Goal: Task Accomplishment & Management: Manage account settings

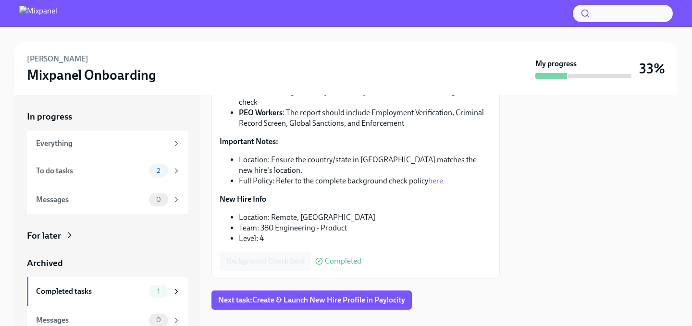
scroll to position [167, 0]
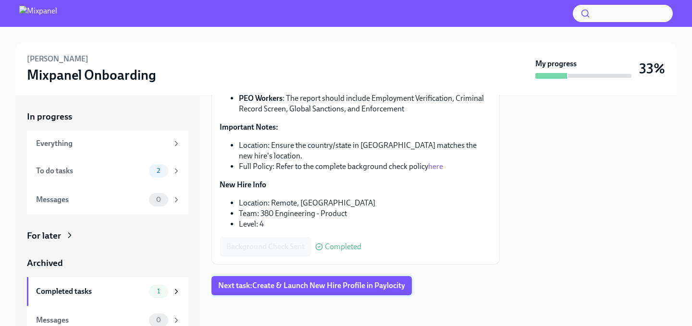
click at [299, 287] on span "Next task : Create & Launch New Hire Profile in Paylocity" at bounding box center [311, 286] width 187 height 10
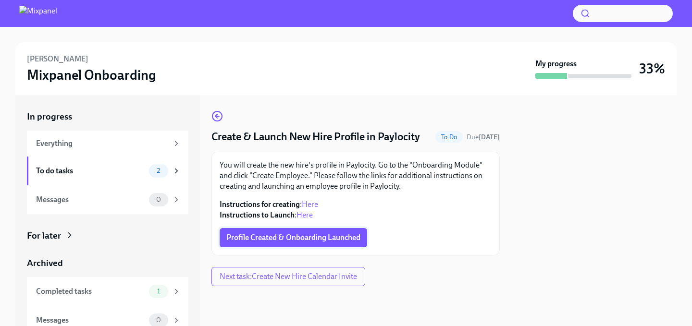
click at [293, 243] on button "Profile Created & Onboarding Launched" at bounding box center [294, 237] width 148 height 19
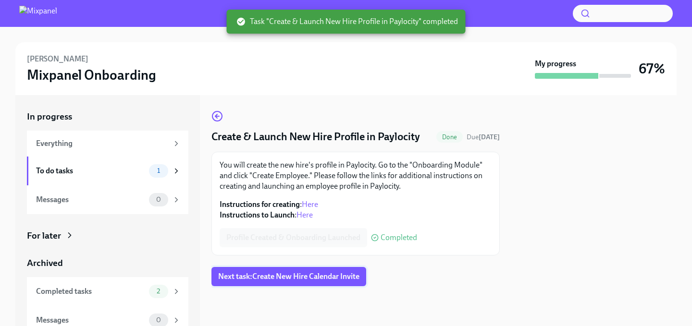
click at [295, 276] on span "Next task : Create New Hire Calendar Invite" at bounding box center [288, 277] width 141 height 10
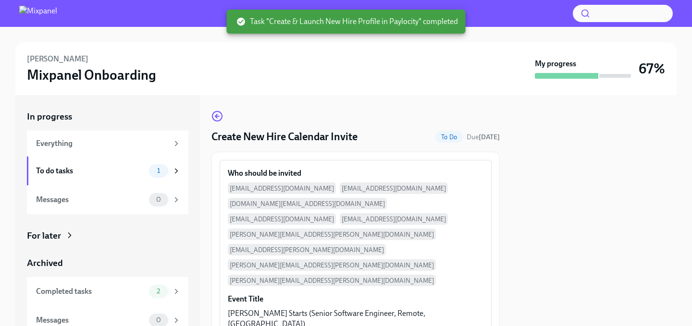
scroll to position [99, 0]
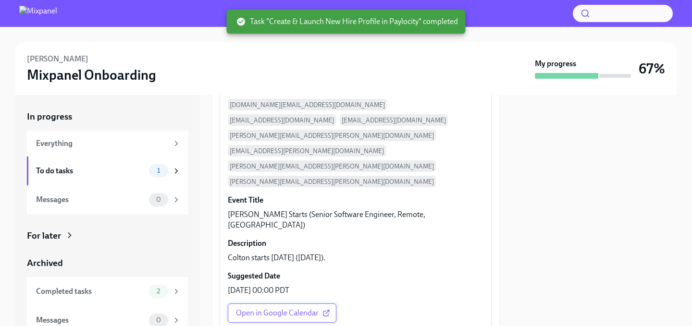
click at [295, 309] on span "Open in Google Calendar" at bounding box center [282, 314] width 92 height 10
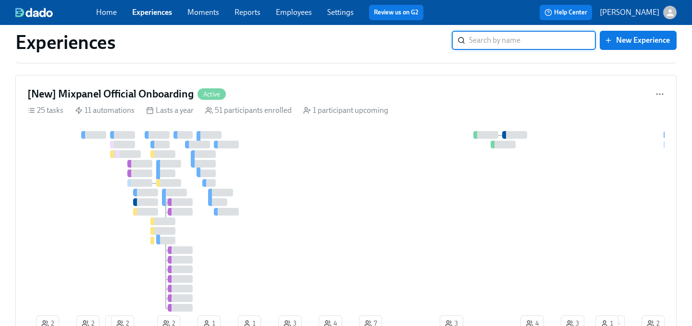
scroll to position [569, 0]
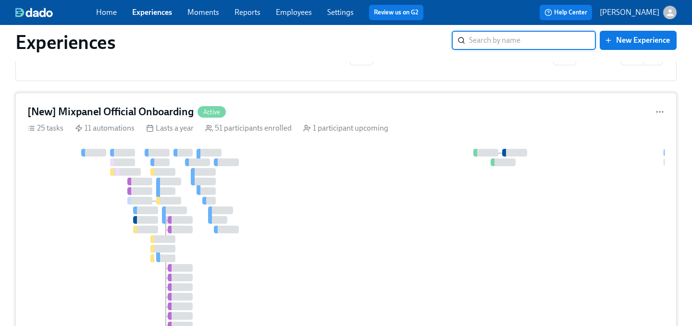
click at [361, 101] on div "[New] Mixpanel Official Onboarding Active 25 tasks 11 automations Lasts a year …" at bounding box center [346, 229] width 662 height 273
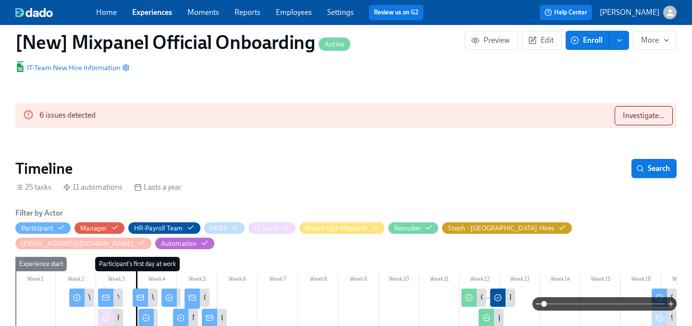
scroll to position [211, 0]
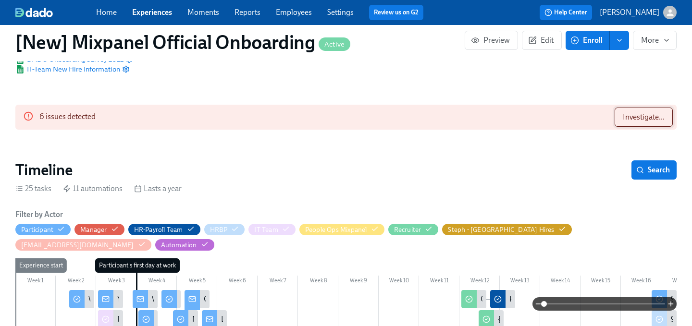
click at [629, 114] on span "Investigate..." at bounding box center [644, 118] width 42 height 10
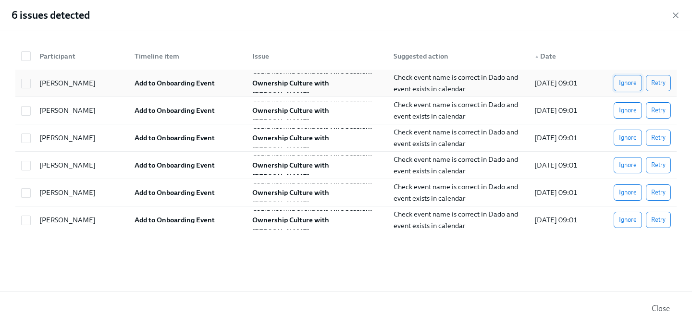
click at [632, 86] on span "Ignore" at bounding box center [628, 83] width 18 height 10
click at [632, 115] on span "Ignore" at bounding box center [628, 111] width 18 height 10
click at [630, 137] on span "Ignore" at bounding box center [628, 138] width 18 height 10
click at [630, 162] on span "Ignore" at bounding box center [628, 166] width 18 height 10
click at [630, 188] on span "Ignore" at bounding box center [628, 193] width 18 height 10
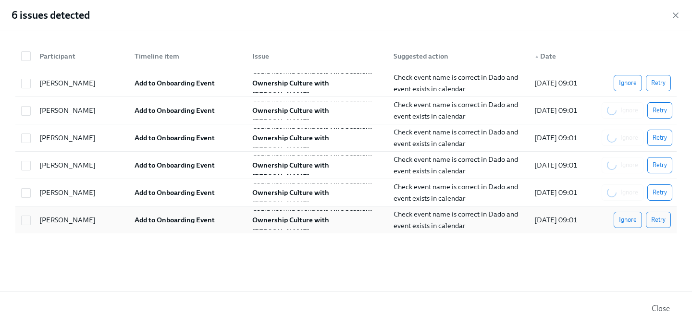
click at [625, 233] on div "[PERSON_NAME] Add to Onboarding Event Could not find event New Hire Session: Ow…" at bounding box center [346, 220] width 662 height 27
checkbox input "true"
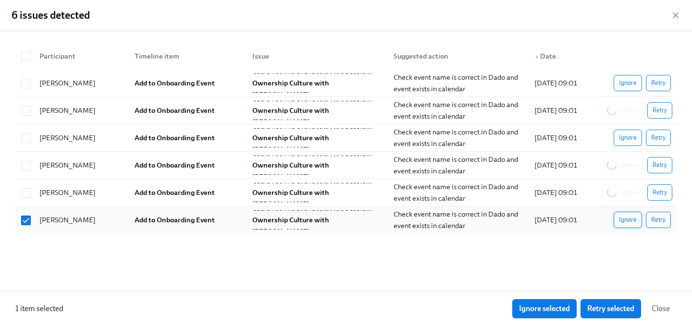
click at [625, 221] on span "Ignore" at bounding box center [628, 220] width 18 height 10
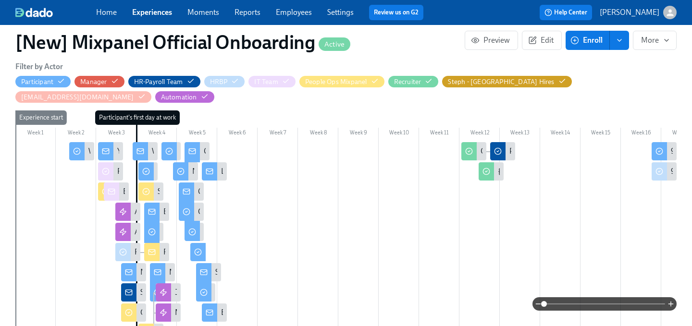
scroll to position [334, 0]
click at [669, 303] on icon "button" at bounding box center [671, 305] width 8 height 8
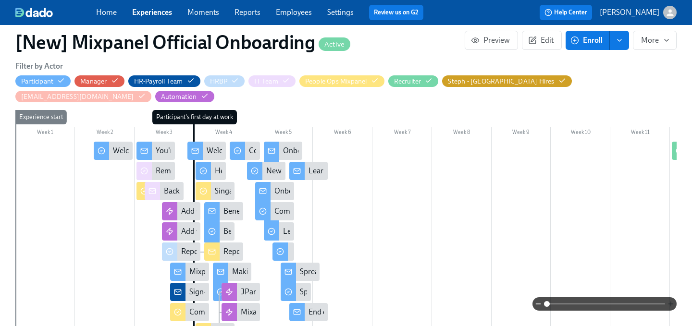
click at [669, 303] on icon "button" at bounding box center [671, 305] width 8 height 8
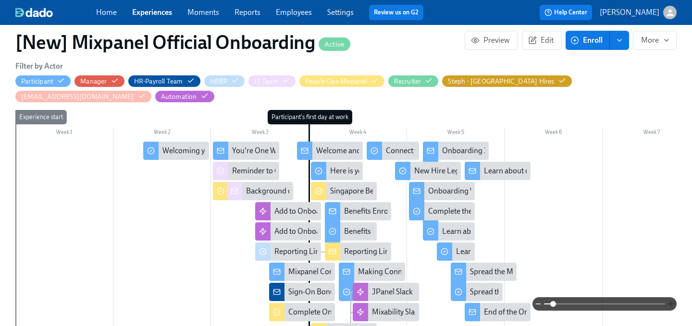
click at [669, 303] on icon "button" at bounding box center [671, 305] width 8 height 8
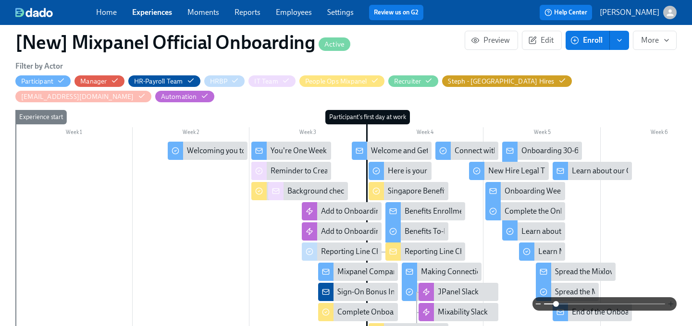
click at [669, 303] on icon "button" at bounding box center [671, 305] width 8 height 8
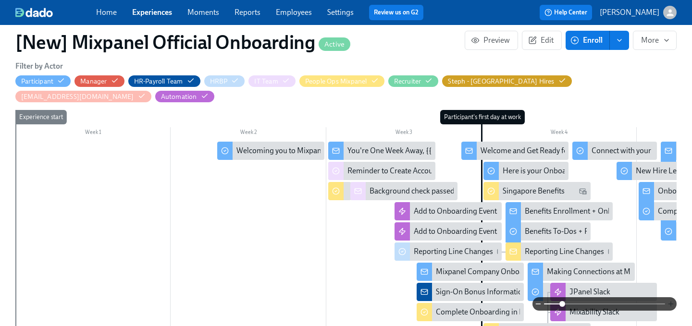
click at [669, 303] on icon "button" at bounding box center [671, 305] width 8 height 8
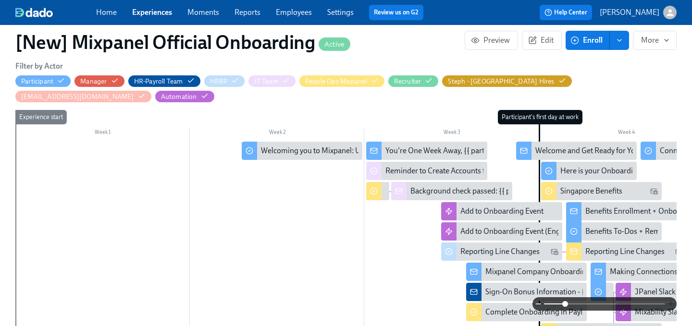
click at [669, 303] on icon "button" at bounding box center [671, 305] width 8 height 8
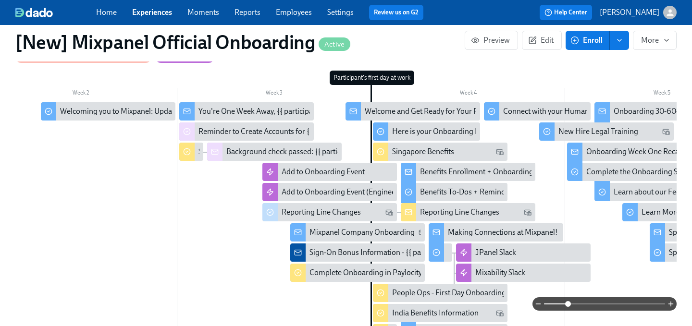
scroll to position [373, 0]
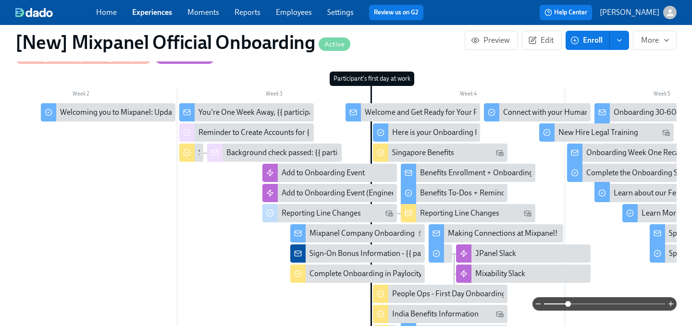
click at [476, 174] on div "Benefits Enrollment + Onboarding Action Items" at bounding box center [498, 173] width 156 height 11
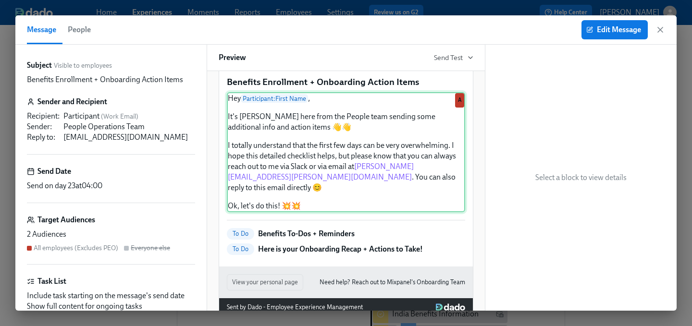
scroll to position [22, 0]
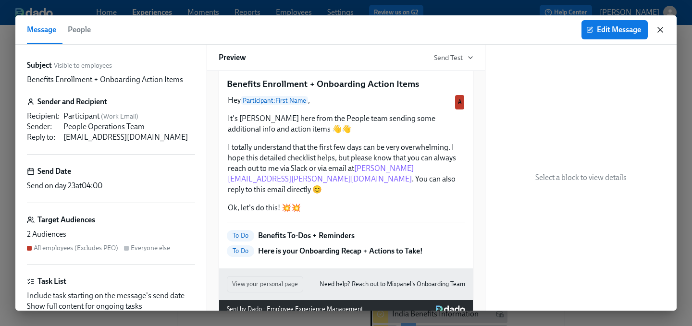
click at [659, 30] on icon "button" at bounding box center [661, 30] width 10 height 10
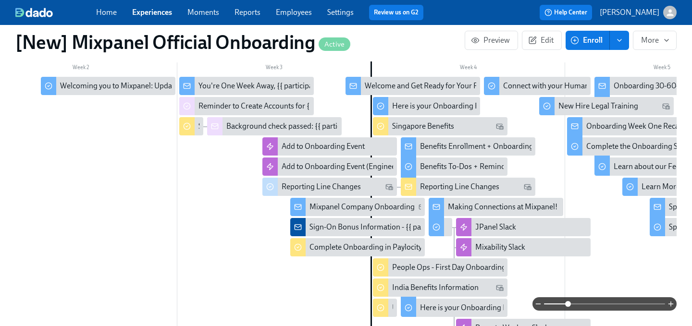
scroll to position [400, 0]
click at [668, 306] on icon "button" at bounding box center [671, 305] width 8 height 8
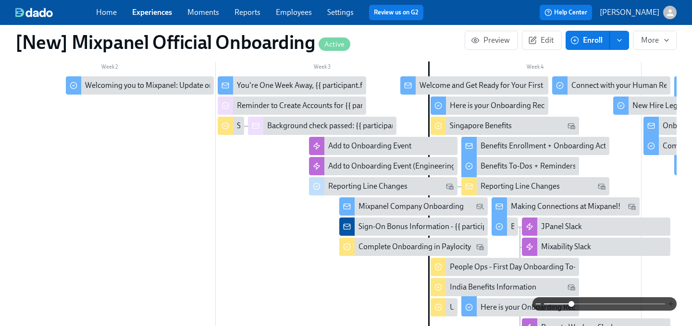
click at [668, 305] on icon "button" at bounding box center [671, 305] width 8 height 8
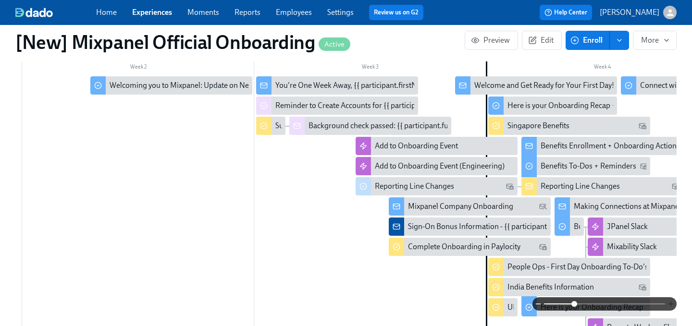
click at [668, 305] on icon "button" at bounding box center [671, 305] width 8 height 8
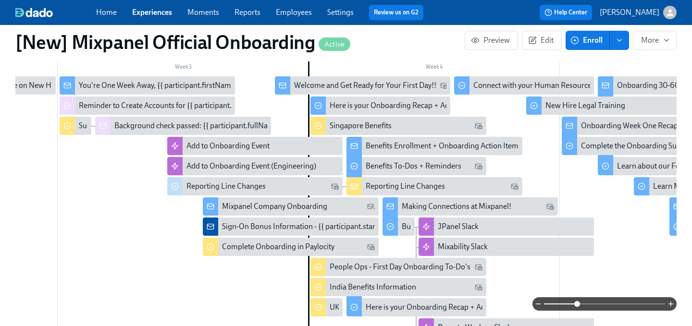
scroll to position [460, 0]
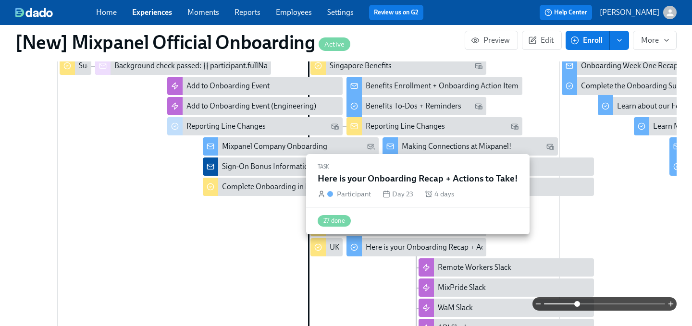
click at [398, 247] on div "Here is your Onboarding Recap + Actions to Take!" at bounding box center [447, 247] width 163 height 11
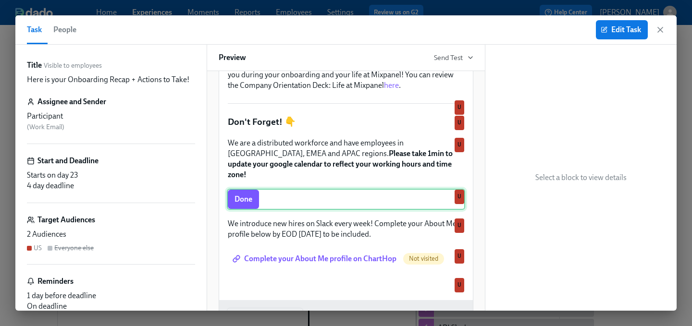
scroll to position [151, 0]
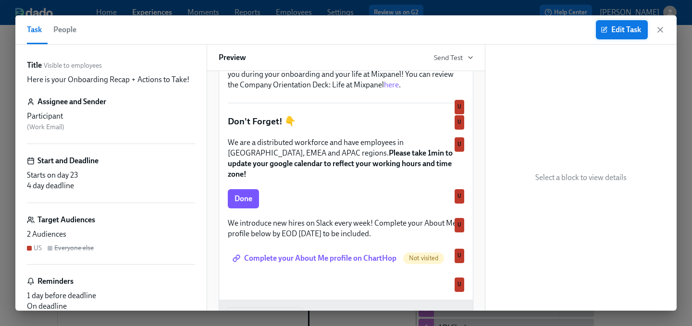
click at [624, 26] on span "Edit Task" at bounding box center [622, 30] width 38 height 10
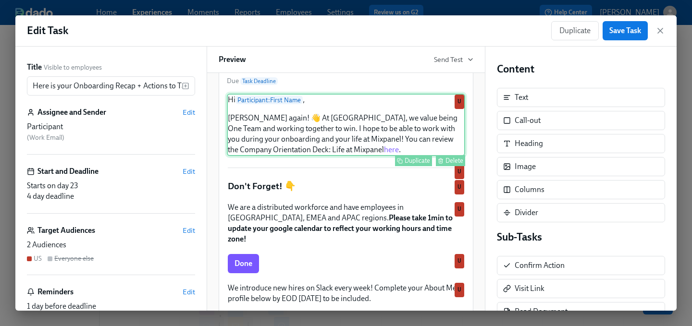
scroll to position [89, 0]
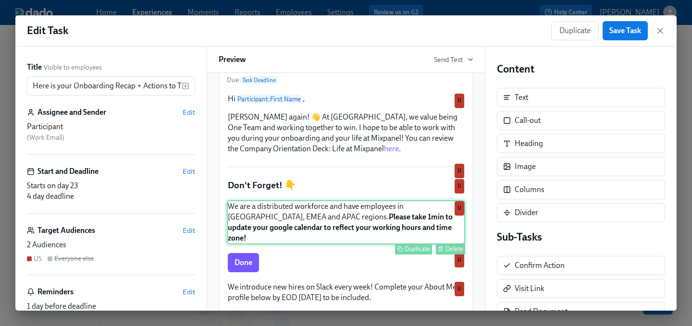
click at [309, 225] on div "We are a distributed workforce and have employees in [GEOGRAPHIC_DATA], EMEA an…" at bounding box center [346, 223] width 238 height 44
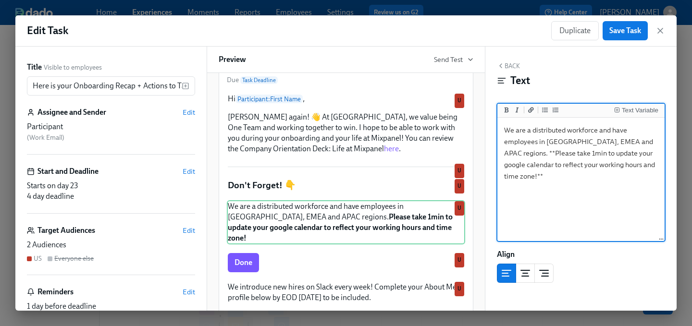
click at [626, 143] on textarea "We are a distributed workforce and have employees in [GEOGRAPHIC_DATA], EMEA an…" at bounding box center [581, 180] width 163 height 121
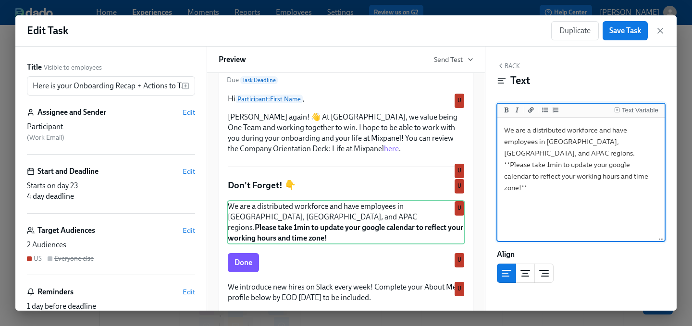
click at [596, 142] on textarea "We are a distributed workforce and have employees in [GEOGRAPHIC_DATA], [GEOGRA…" at bounding box center [581, 180] width 163 height 121
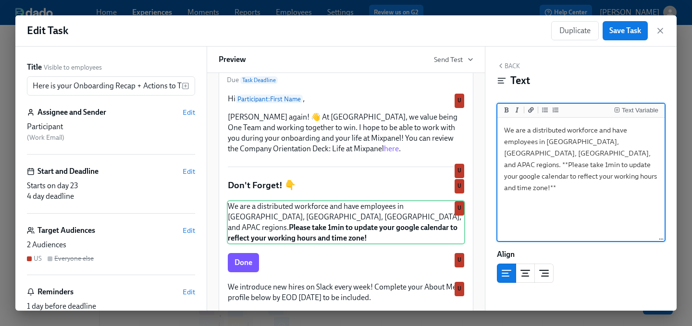
click at [552, 174] on textarea "We are a distributed workforce and have employees in [GEOGRAPHIC_DATA], [GEOGRA…" at bounding box center [581, 180] width 163 height 121
click at [595, 153] on textarea "We are a distributed workforce and have employees in [GEOGRAPHIC_DATA], [GEOGRA…" at bounding box center [581, 180] width 163 height 121
click at [567, 178] on textarea "We are a distributed workforce and have employees in [GEOGRAPHIC_DATA], [GEOGRA…" at bounding box center [581, 180] width 163 height 121
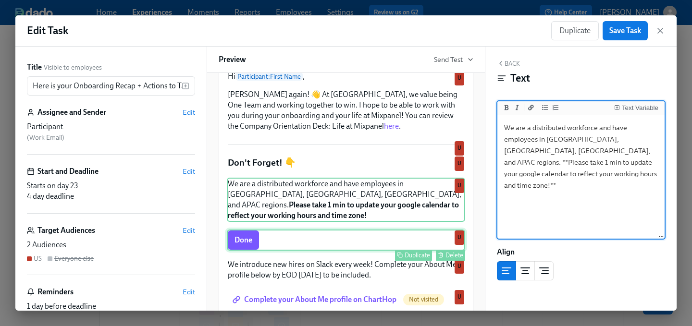
scroll to position [114, 0]
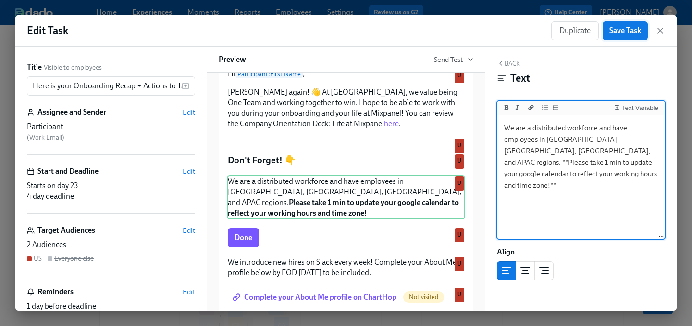
type textarea "We are a distributed workforce and have employees in [GEOGRAPHIC_DATA], [GEOGRA…"
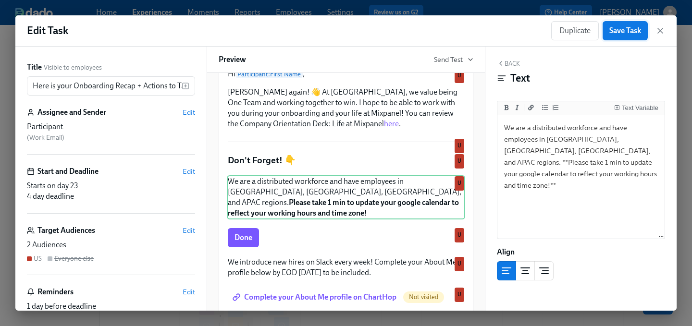
click at [631, 32] on span "Save Task" at bounding box center [626, 31] width 32 height 10
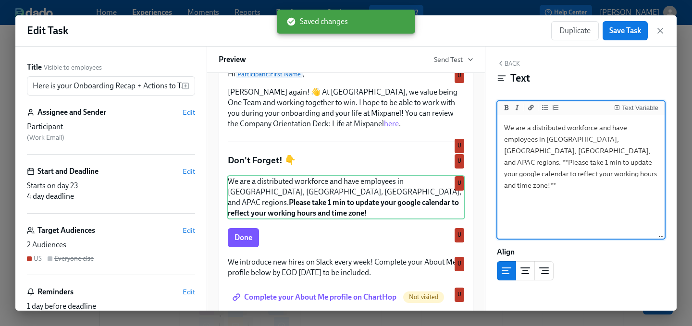
drag, startPoint x: 555, startPoint y: 175, endPoint x: 502, endPoint y: 126, distance: 71.4
click at [502, 126] on textarea "We are a distributed workforce and have employees in [GEOGRAPHIC_DATA], [GEOGRA…" at bounding box center [581, 177] width 163 height 121
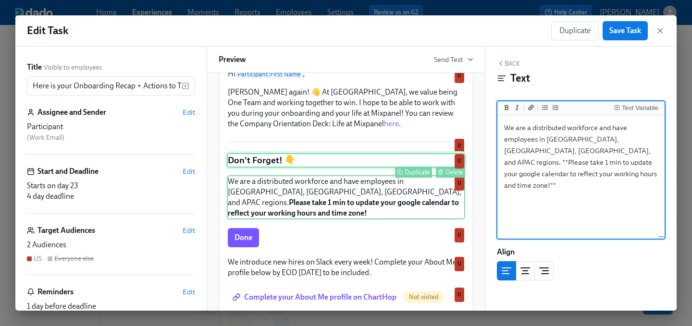
click at [263, 168] on div "Don't Forget! 👇 Duplicate Delete U" at bounding box center [346, 160] width 238 height 14
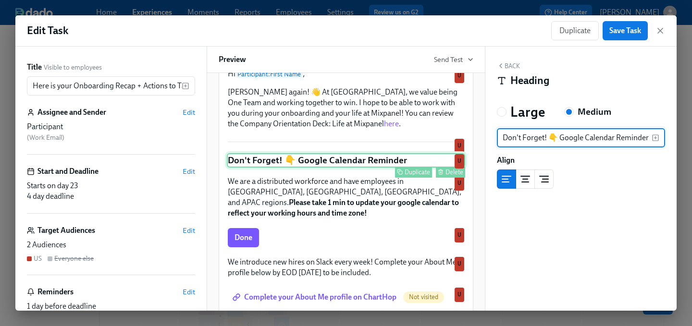
type input "Don't Forget! 👇 Google Calendar Reminders"
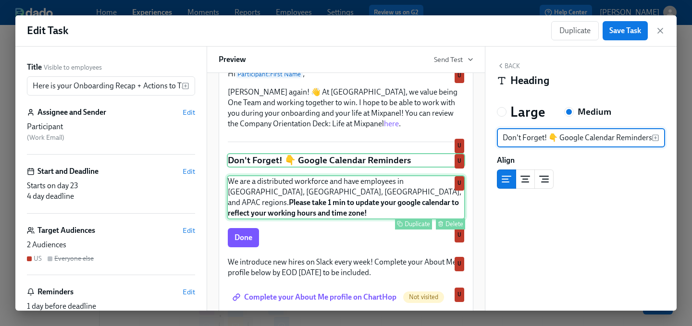
click at [299, 205] on div "We are a distributed workforce and have employees in [GEOGRAPHIC_DATA], [GEOGRA…" at bounding box center [346, 197] width 238 height 44
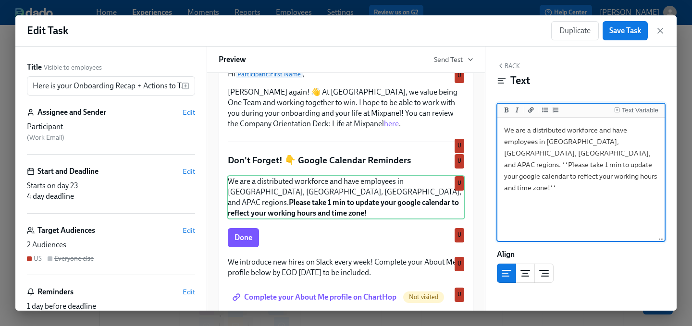
click at [564, 174] on textarea "We are a distributed workforce and have employees in [GEOGRAPHIC_DATA], [GEOGRA…" at bounding box center [581, 180] width 163 height 121
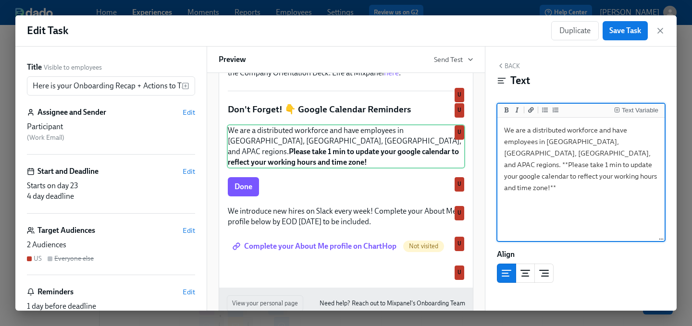
scroll to position [161, 0]
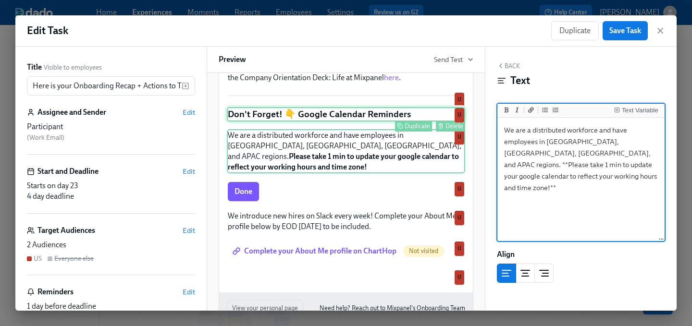
click at [367, 122] on div "Don't Forget! 👇 Google Calendar Reminders Duplicate Delete U" at bounding box center [346, 114] width 238 height 14
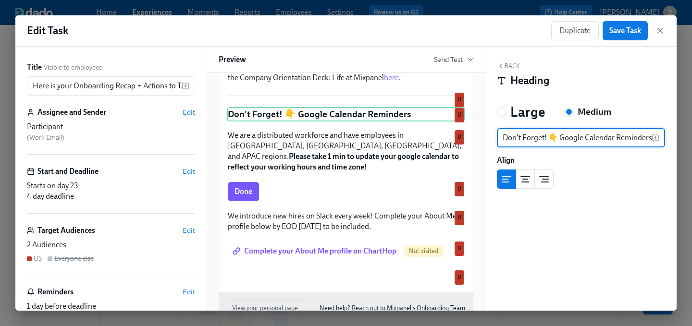
drag, startPoint x: 558, startPoint y: 140, endPoint x: 651, endPoint y: 144, distance: 92.4
click at [651, 144] on input "Don't Forget! 👇 Google Calendar Reminders" at bounding box center [574, 137] width 155 height 19
type input "Don't Forget! 👇"
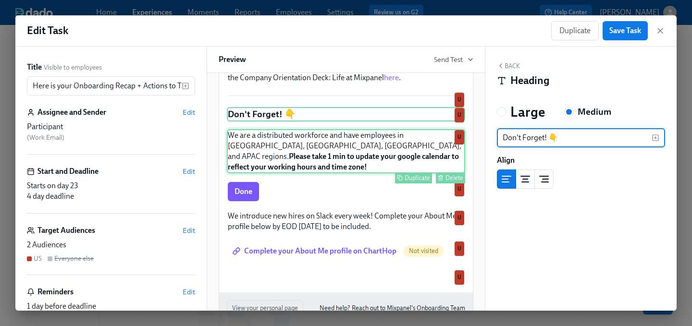
click at [303, 166] on div "We are a distributed workforce and have employees in [GEOGRAPHIC_DATA], [GEOGRA…" at bounding box center [346, 151] width 238 height 44
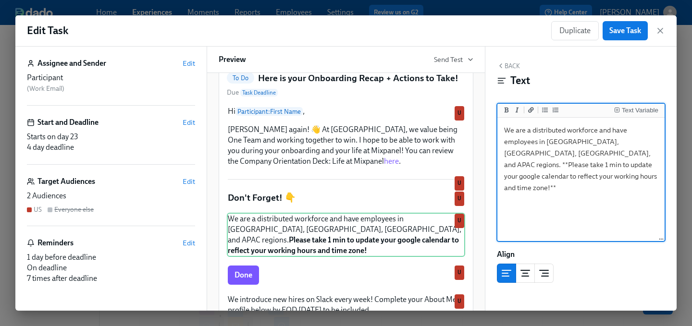
scroll to position [50, 0]
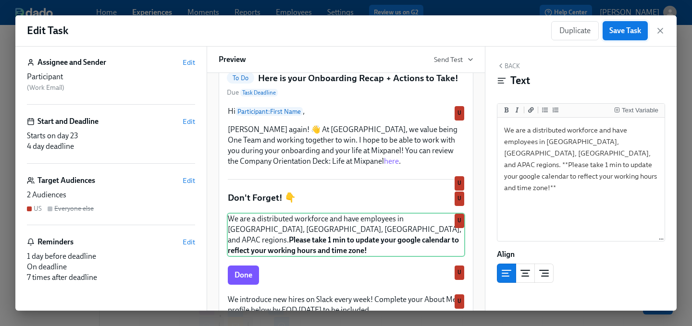
click at [619, 31] on span "Save Task" at bounding box center [626, 31] width 32 height 10
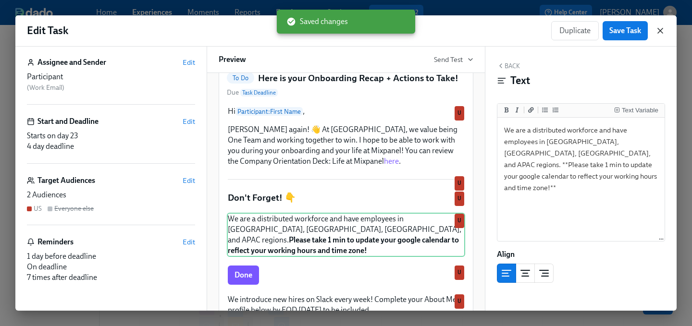
click at [659, 31] on icon "button" at bounding box center [660, 30] width 5 height 5
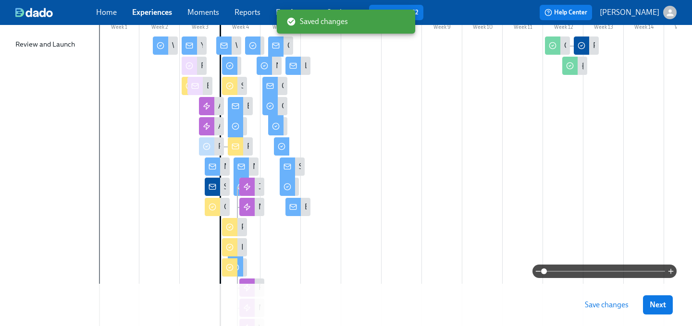
scroll to position [181, 0]
click at [672, 269] on icon "button" at bounding box center [671, 272] width 8 height 8
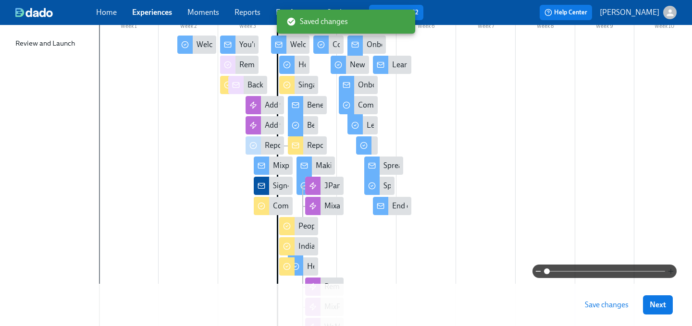
click at [672, 269] on icon "button" at bounding box center [671, 272] width 8 height 8
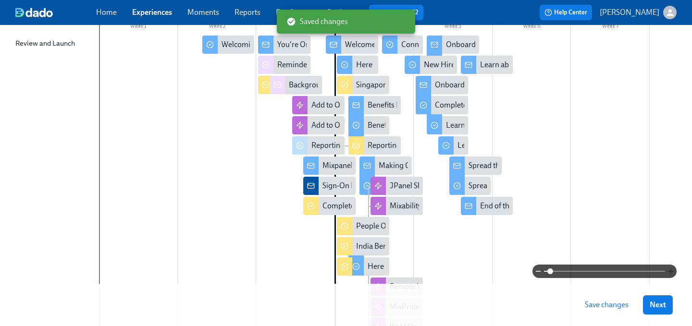
click at [672, 269] on icon "button" at bounding box center [671, 272] width 8 height 8
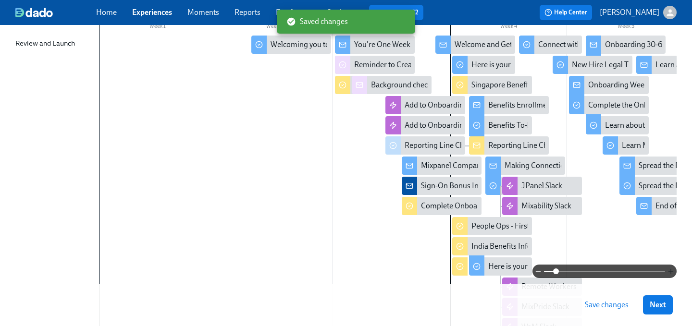
click at [672, 269] on icon "button" at bounding box center [671, 272] width 8 height 8
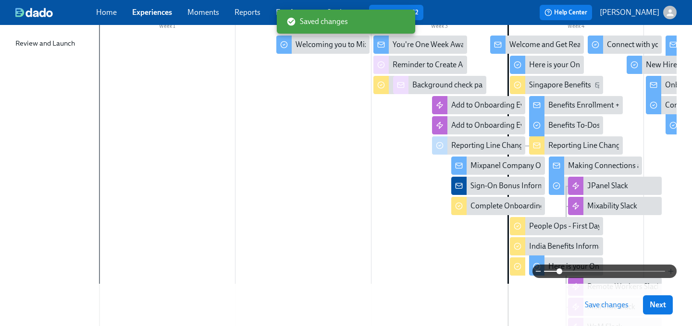
click at [672, 269] on icon "button" at bounding box center [671, 272] width 8 height 8
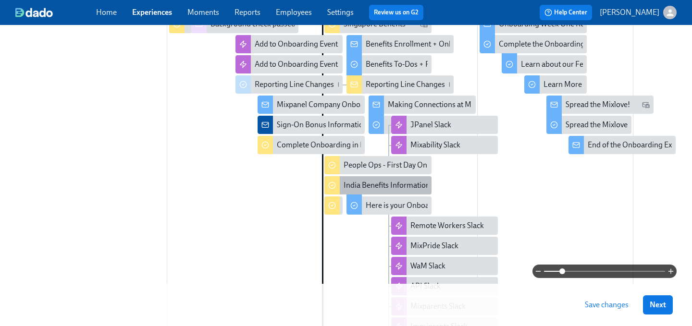
scroll to position [240, 0]
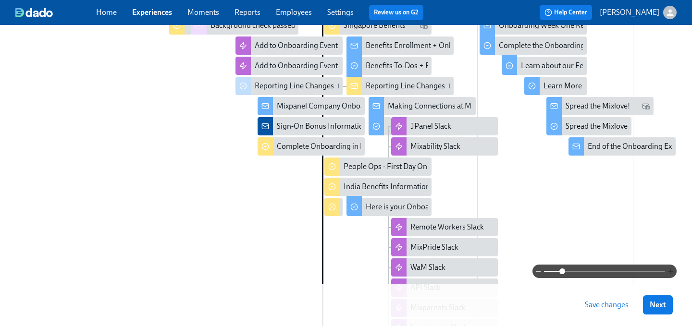
click at [669, 268] on icon "button" at bounding box center [671, 272] width 8 height 8
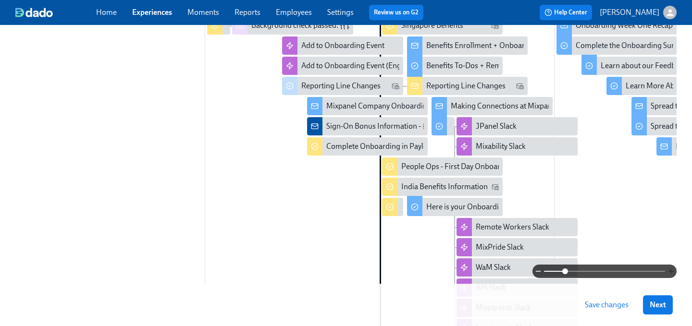
click at [669, 268] on icon "button" at bounding box center [671, 272] width 8 height 8
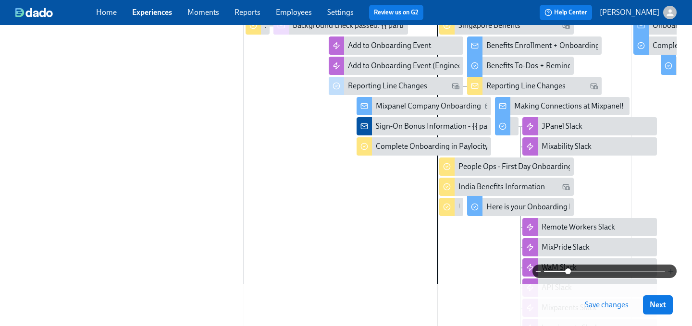
click at [669, 268] on icon "button" at bounding box center [671, 272] width 8 height 8
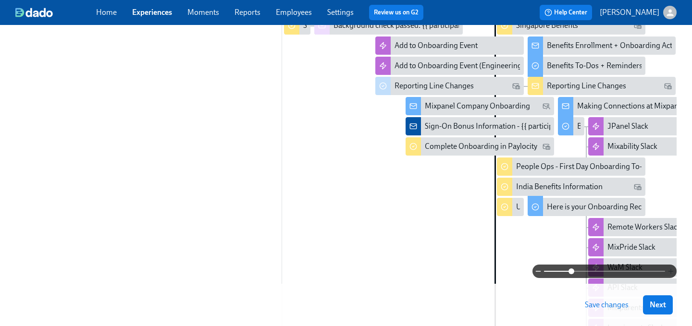
click at [669, 268] on icon "button" at bounding box center [671, 272] width 8 height 8
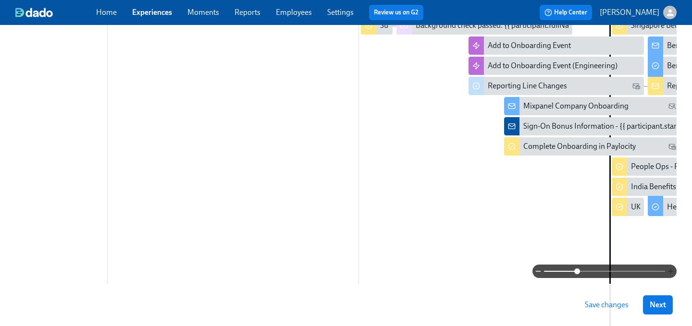
click at [669, 268] on icon "button" at bounding box center [671, 272] width 8 height 8
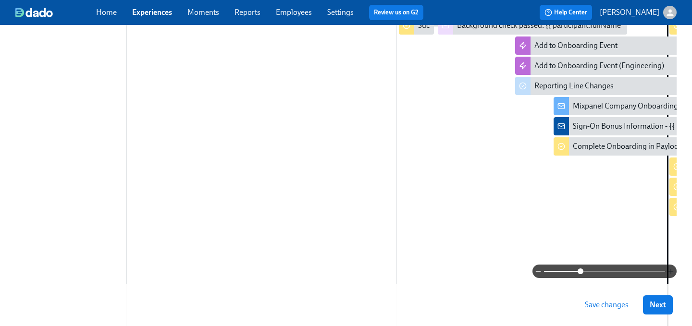
click at [669, 268] on icon "button" at bounding box center [671, 272] width 8 height 8
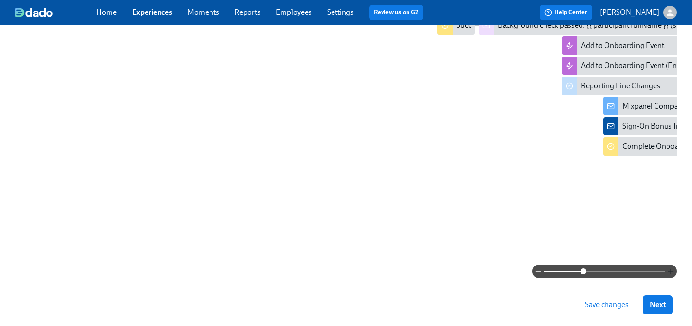
click at [669, 268] on icon "button" at bounding box center [671, 272] width 8 height 8
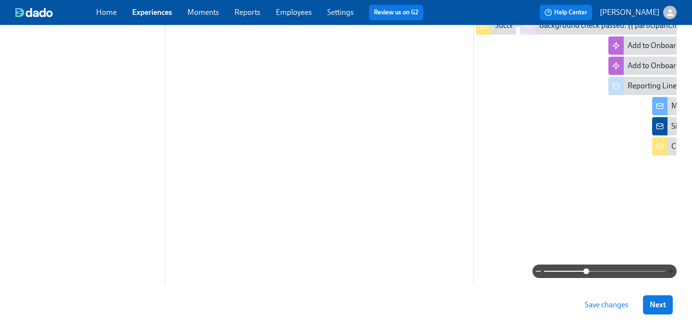
click at [669, 268] on icon "button" at bounding box center [671, 272] width 8 height 8
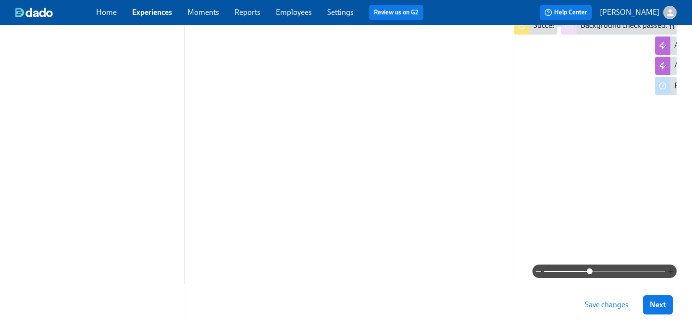
click at [669, 268] on icon "button" at bounding box center [671, 272] width 8 height 8
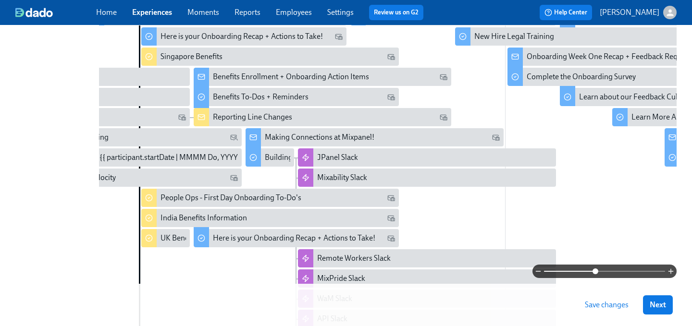
scroll to position [0, 1006]
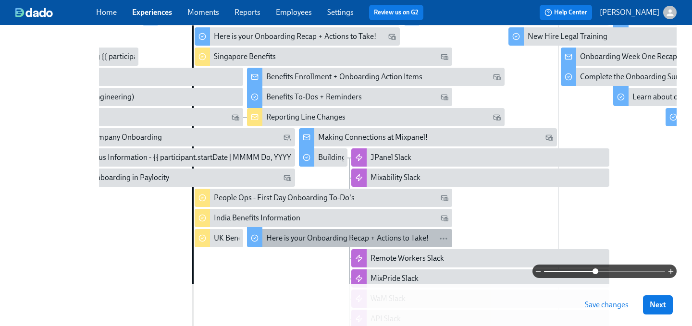
click at [297, 241] on div "Here is your Onboarding Recap + Actions to Take!" at bounding box center [347, 238] width 163 height 11
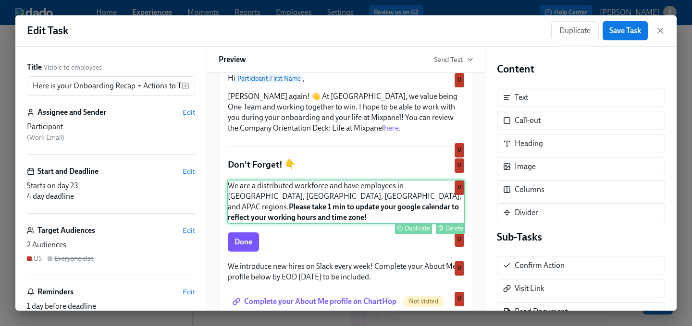
scroll to position [115, 0]
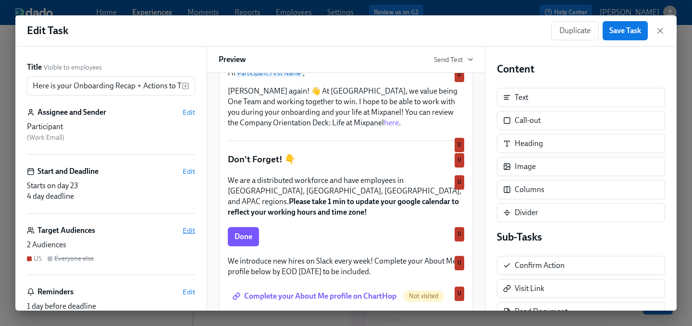
click at [186, 232] on span "Edit" at bounding box center [189, 231] width 13 height 10
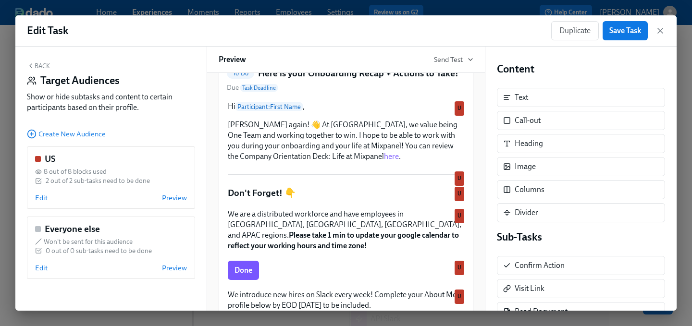
scroll to position [149, 0]
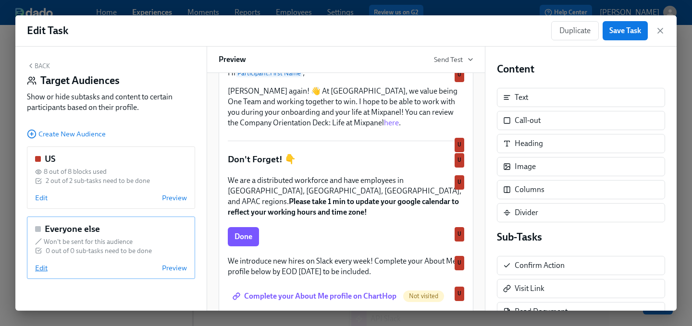
click at [43, 269] on span "Edit" at bounding box center [41, 268] width 13 height 10
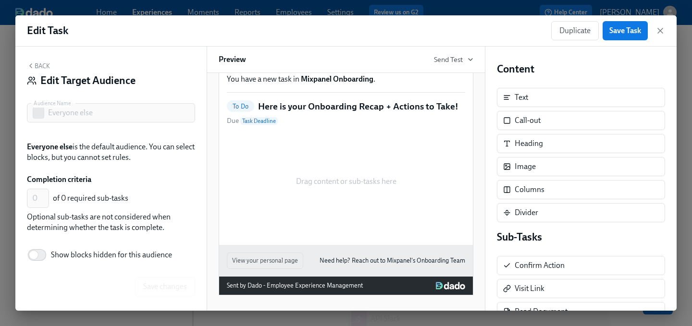
scroll to position [70, 0]
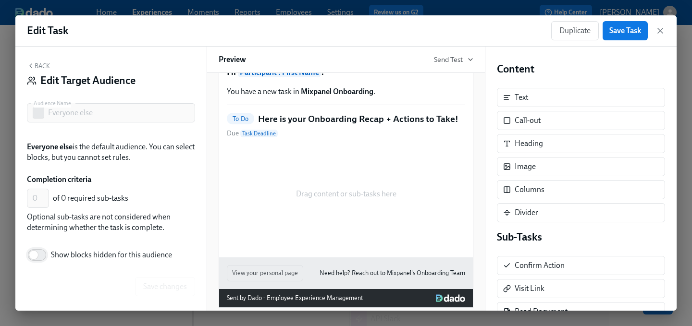
click at [44, 251] on input "Show blocks hidden for this audience" at bounding box center [33, 255] width 63 height 21
checkbox input "true"
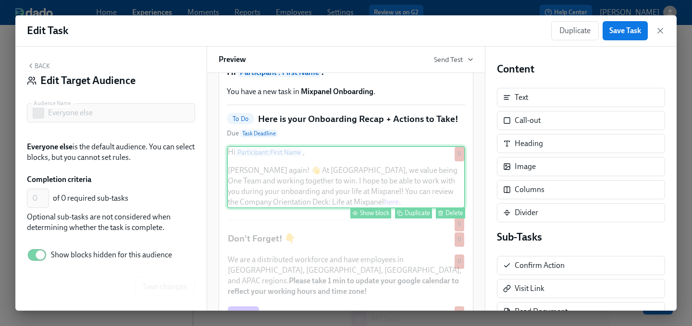
click at [371, 217] on div "Show block" at bounding box center [374, 213] width 29 height 7
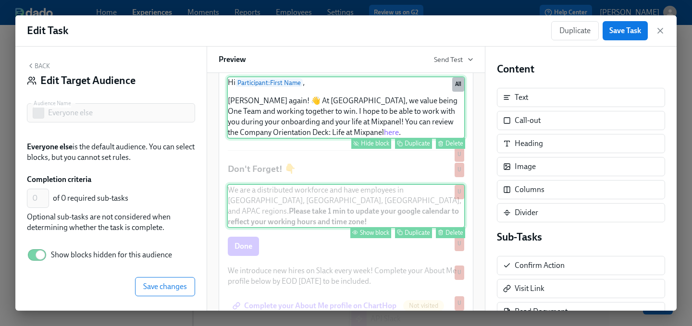
scroll to position [140, 0]
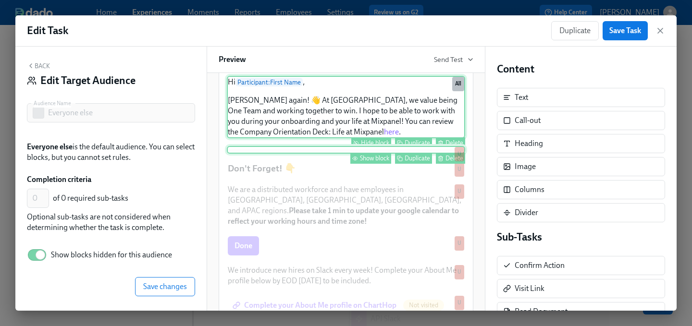
click at [377, 162] on div "Show block" at bounding box center [374, 158] width 29 height 7
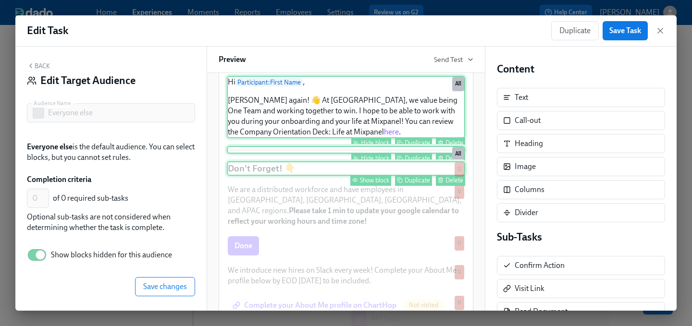
click at [376, 184] on div "Show block" at bounding box center [374, 180] width 29 height 7
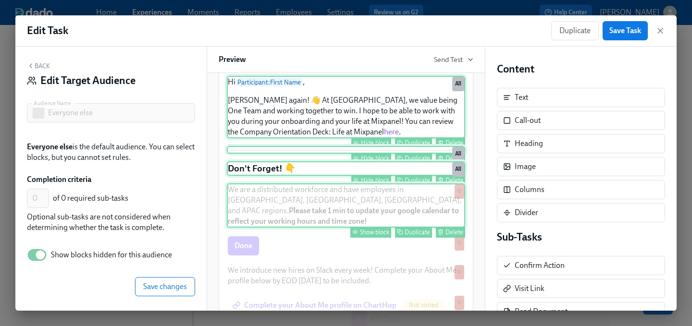
click at [371, 236] on div "Show block" at bounding box center [374, 232] width 29 height 7
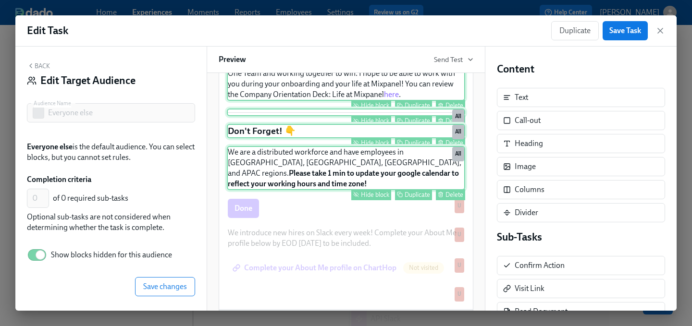
scroll to position [178, 0]
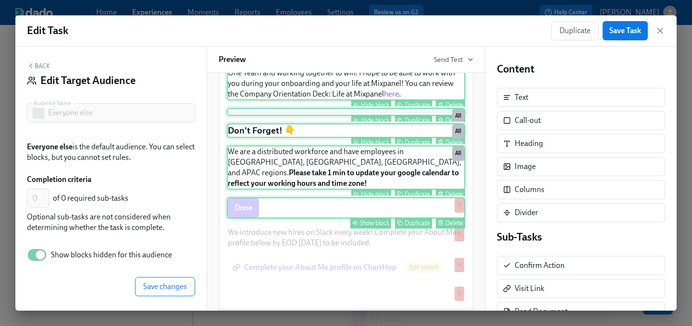
click at [373, 227] on div "Show block" at bounding box center [374, 223] width 29 height 7
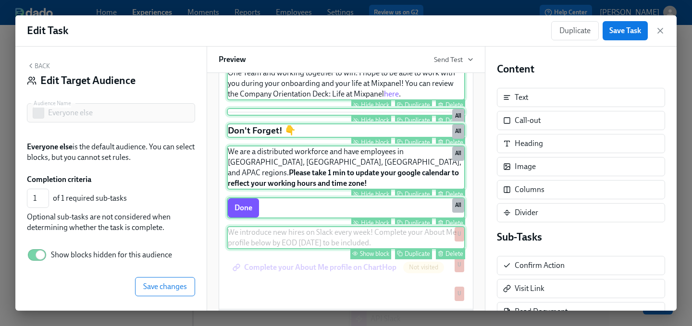
click at [375, 256] on div "Show block" at bounding box center [374, 254] width 29 height 7
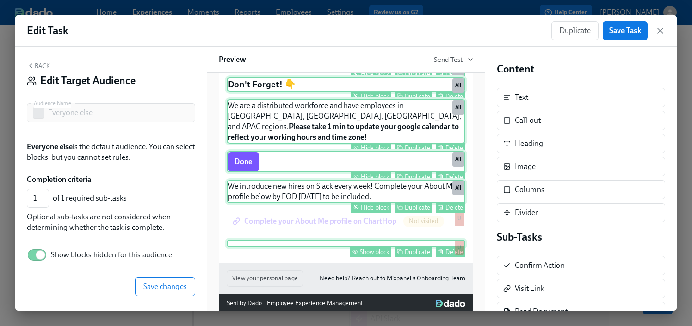
scroll to position [225, 0]
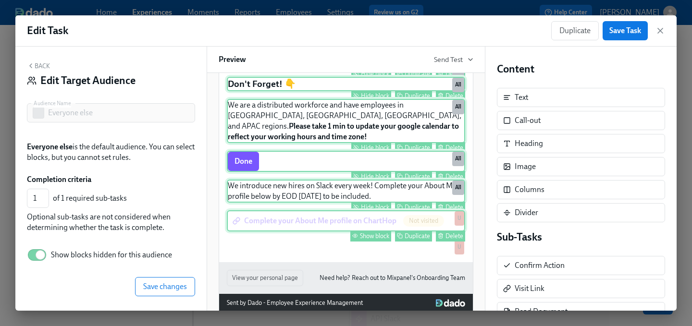
click at [380, 238] on div "Show block" at bounding box center [374, 236] width 29 height 7
type input "2"
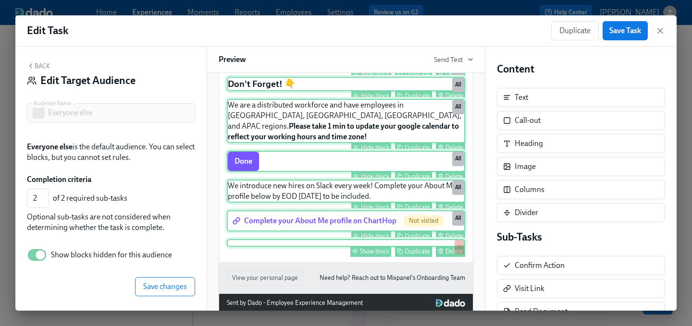
click at [374, 255] on div "Show block" at bounding box center [374, 251] width 29 height 7
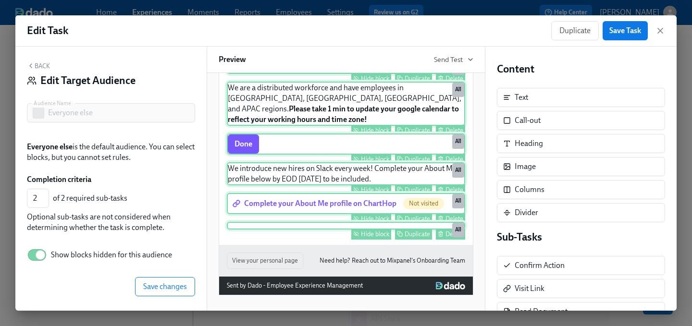
scroll to position [290, 0]
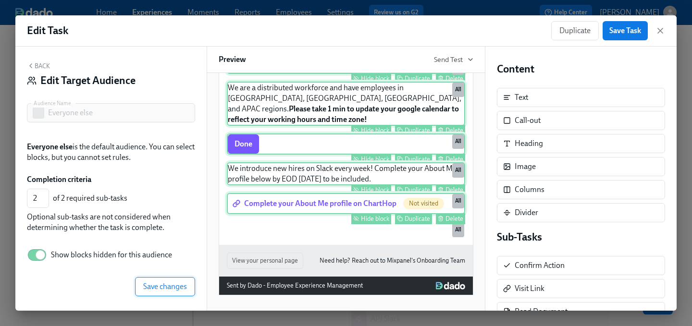
click at [168, 288] on span "Save changes" at bounding box center [165, 287] width 44 height 10
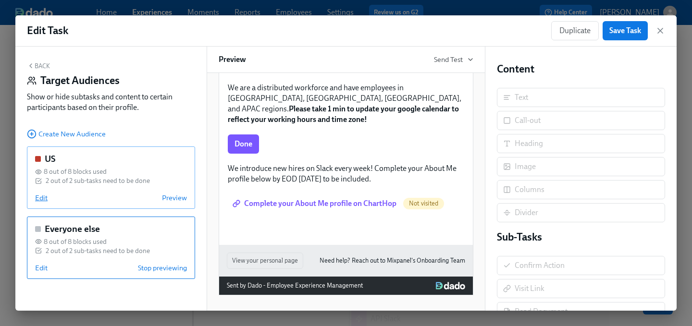
click at [38, 196] on span "Edit" at bounding box center [41, 198] width 13 height 10
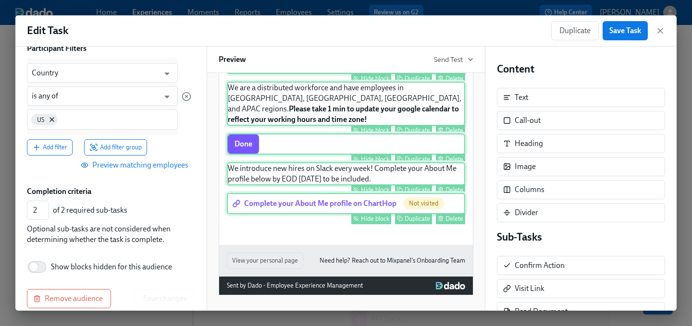
scroll to position [112, 0]
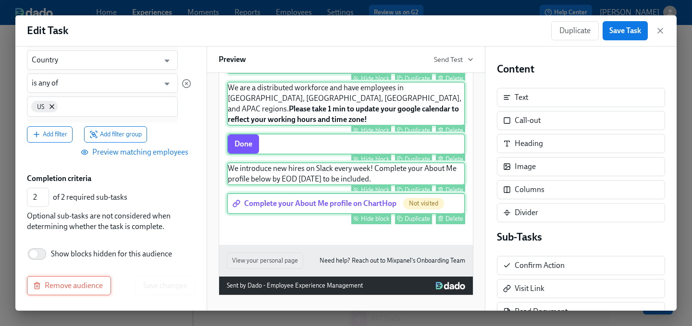
click at [71, 289] on span "Remove audience" at bounding box center [69, 286] width 68 height 10
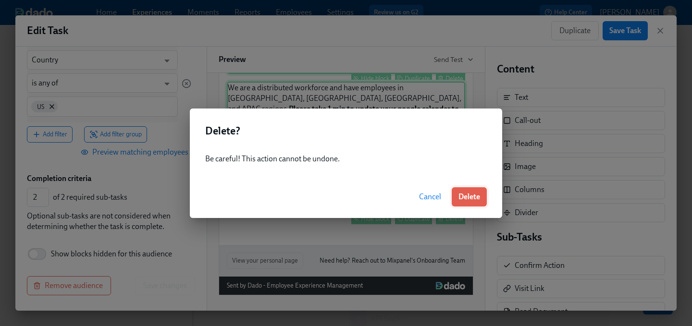
click at [462, 195] on span "Delete" at bounding box center [470, 197] width 22 height 10
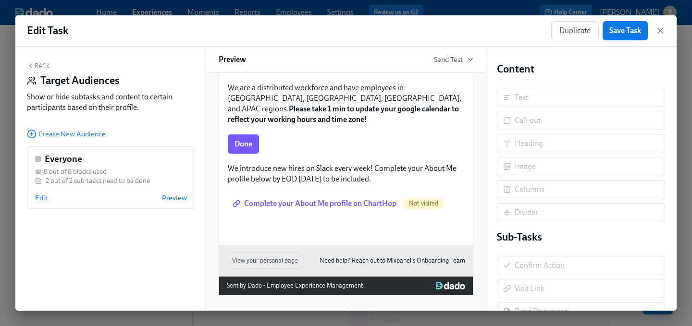
click at [42, 63] on button "Back" at bounding box center [38, 66] width 23 height 8
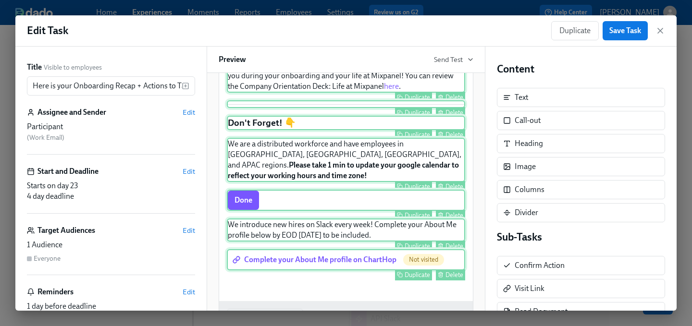
scroll to position [151, 0]
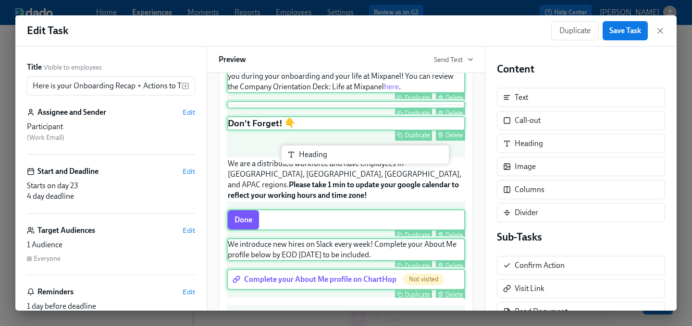
drag, startPoint x: 545, startPoint y: 148, endPoint x: 321, endPoint y: 159, distance: 224.3
click at [321, 159] on div "Title Visible to employees Here is your Onboarding Recap + Actions to Take! ​ A…" at bounding box center [346, 179] width 662 height 264
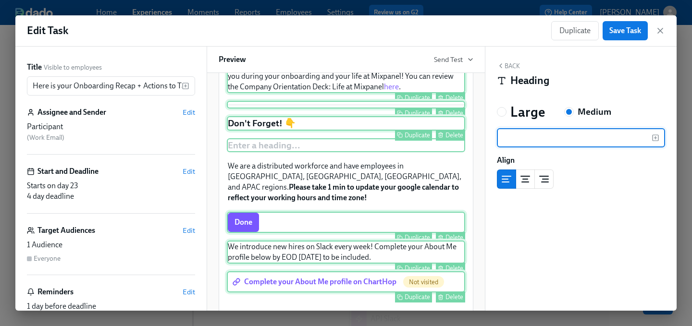
click at [354, 131] on div "Don't Forget! 👇 Duplicate Delete" at bounding box center [346, 123] width 238 height 14
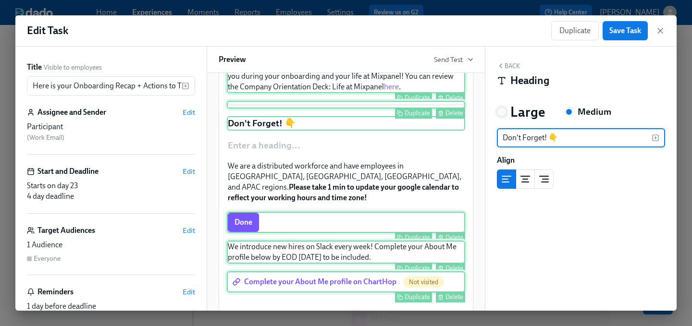
click at [503, 109] on input "Large" at bounding box center [502, 112] width 9 height 9
radio input "true"
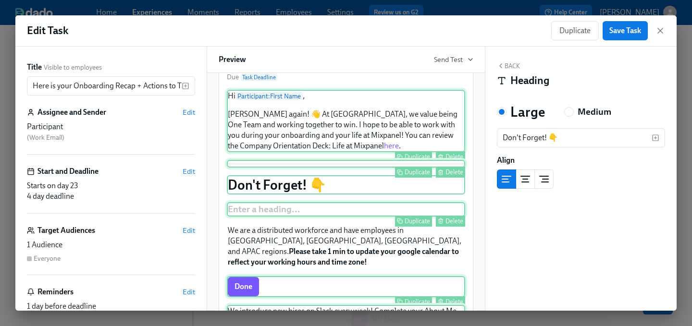
scroll to position [109, 0]
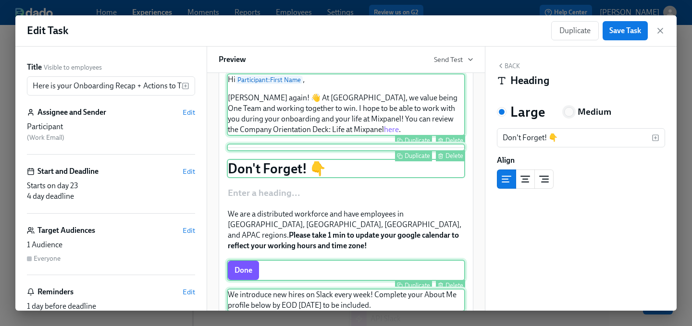
click at [572, 111] on input "Medium" at bounding box center [569, 112] width 9 height 9
radio input "true"
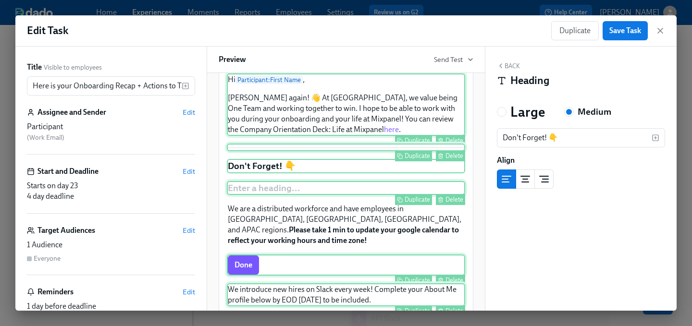
click at [305, 196] on div "Enter a heading ... Duplicate Delete" at bounding box center [346, 188] width 238 height 14
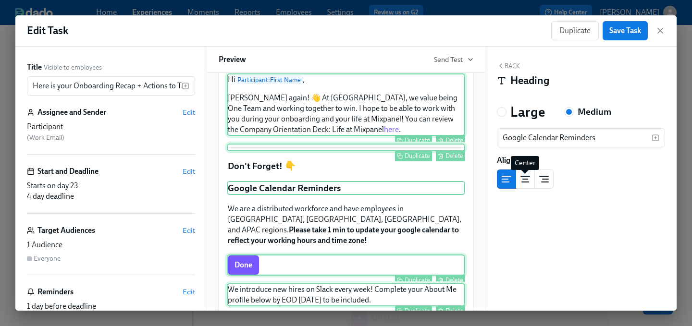
click at [523, 181] on icon "center aligned" at bounding box center [526, 180] width 12 height 12
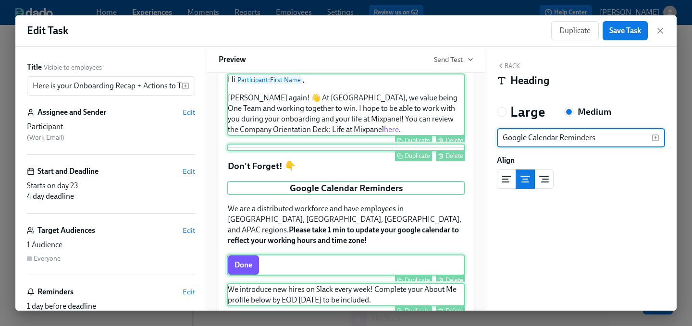
drag, startPoint x: 602, startPoint y: 139, endPoint x: 560, endPoint y: 140, distance: 41.4
click at [560, 140] on input "Google Calendar Reminders" at bounding box center [574, 137] width 155 height 19
type input "Google Calendar"
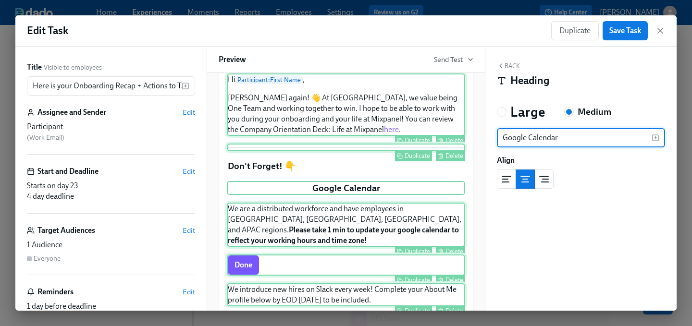
click at [308, 224] on div "We are a distributed workforce and have employees in [GEOGRAPHIC_DATA], [GEOGRA…" at bounding box center [346, 225] width 238 height 44
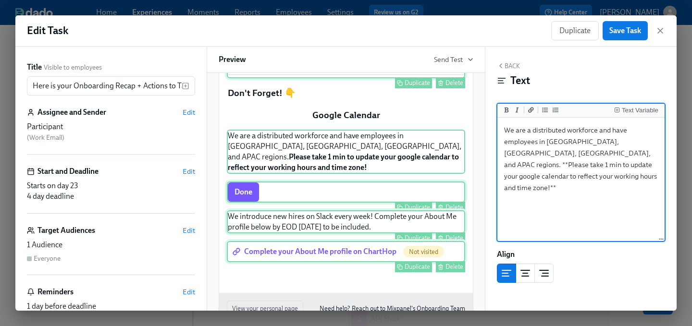
scroll to position [181, 0]
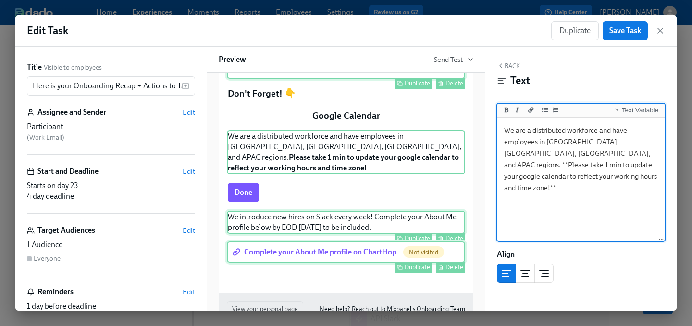
click at [513, 66] on button "Back" at bounding box center [508, 66] width 23 height 8
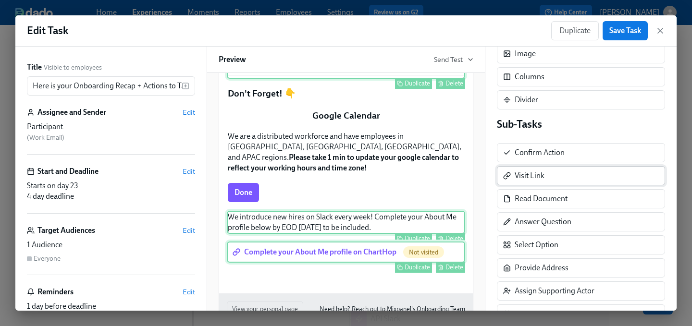
scroll to position [125, 0]
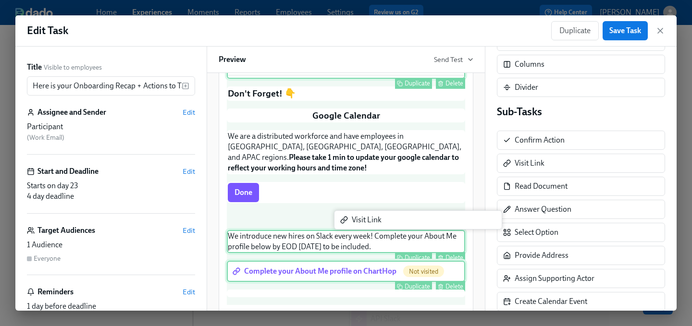
drag, startPoint x: 535, startPoint y: 165, endPoint x: 352, endPoint y: 231, distance: 194.5
click at [352, 231] on div "Title Visible to employees Here is your Onboarding Recap + Actions to Take! ​ A…" at bounding box center [346, 179] width 662 height 264
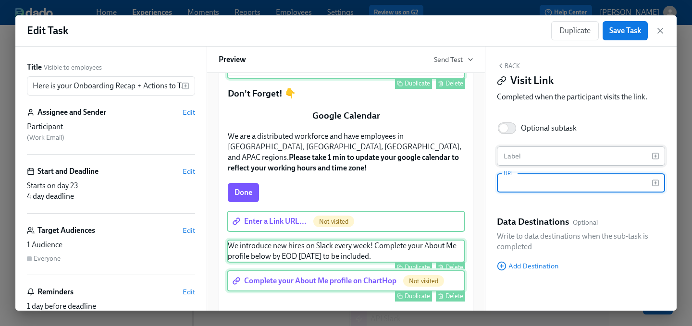
click at [533, 158] on input "text" at bounding box center [574, 156] width 155 height 19
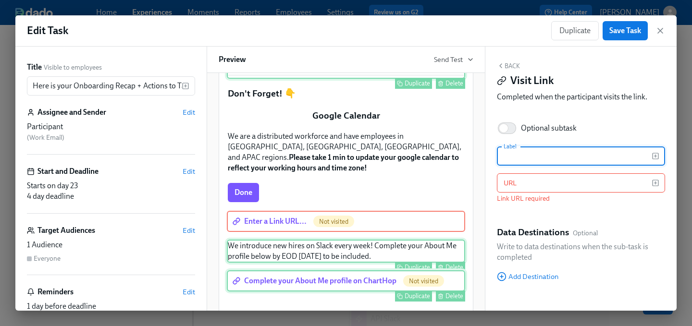
type input "H"
type input "Company Calendar"
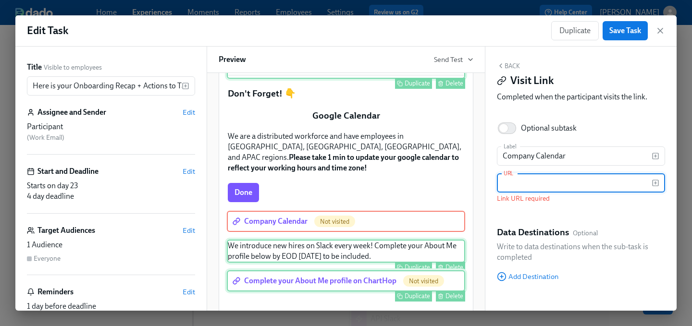
click at [533, 191] on input "text" at bounding box center [574, 183] width 155 height 19
paste input "[URL][DOMAIN_NAME][DOMAIN_NAME]"
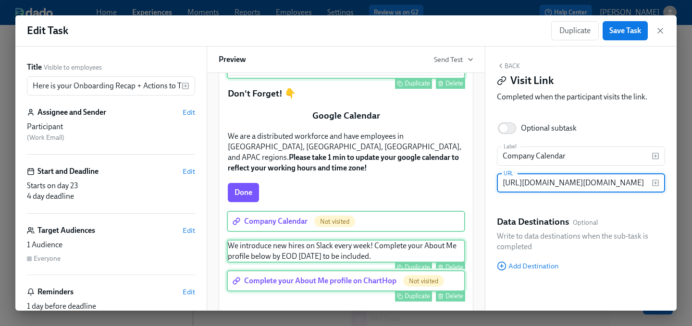
scroll to position [0, 0]
type input "[URL][DOMAIN_NAME][DOMAIN_NAME]"
click at [524, 200] on div "Label Company Calendar Label URL [URL][DOMAIN_NAME][DOMAIN_NAME] URL" at bounding box center [581, 174] width 168 height 54
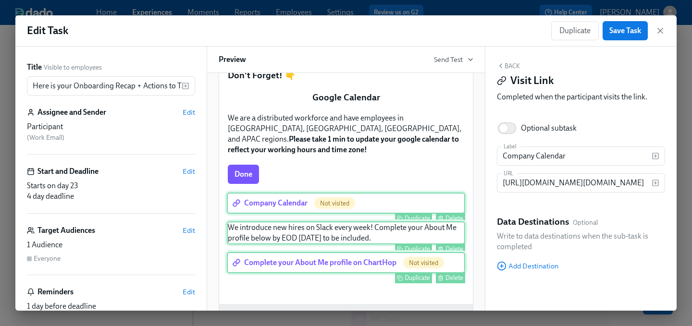
scroll to position [204, 0]
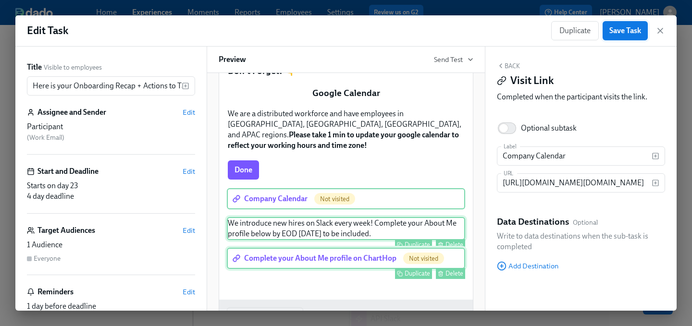
click at [624, 34] on span "Save Task" at bounding box center [626, 31] width 32 height 10
click at [452, 184] on div "Delete" at bounding box center [455, 185] width 18 height 7
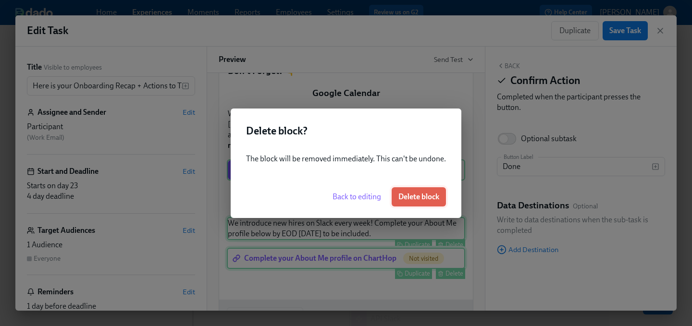
click at [414, 199] on span "Delete block" at bounding box center [419, 197] width 41 height 10
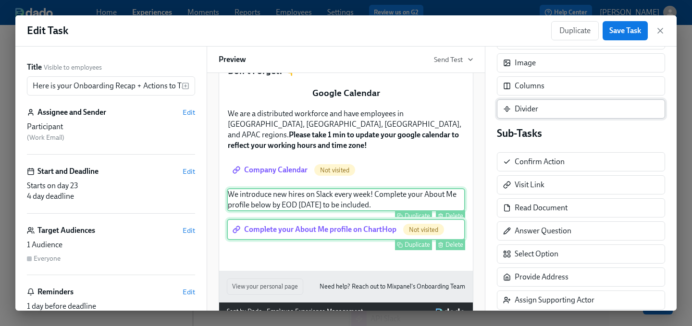
scroll to position [105, 0]
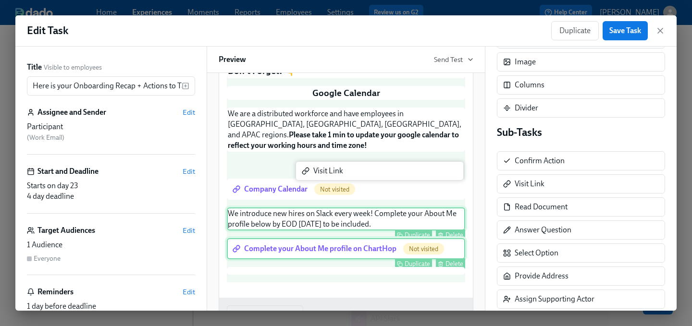
drag, startPoint x: 549, startPoint y: 187, endPoint x: 341, endPoint y: 174, distance: 207.6
click at [341, 174] on div "Title Visible to employees Here is your Onboarding Recap + Actions to Take! ​ A…" at bounding box center [346, 179] width 662 height 264
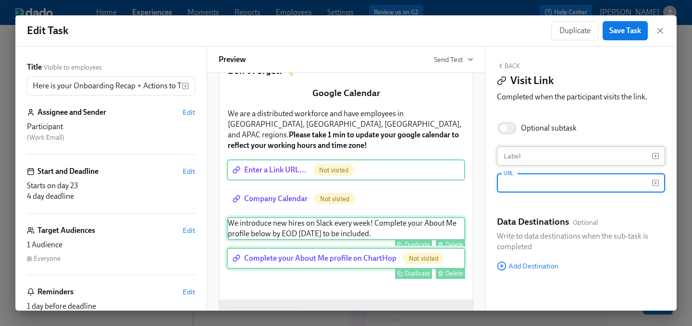
click at [516, 156] on input "text" at bounding box center [574, 156] width 155 height 19
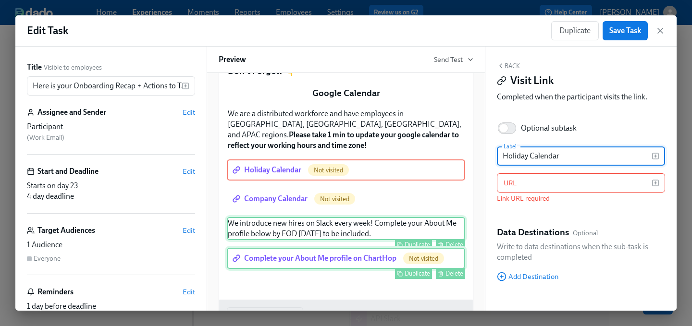
type input "Holiday Calendar"
click at [526, 184] on input "text" at bounding box center [574, 183] width 155 height 19
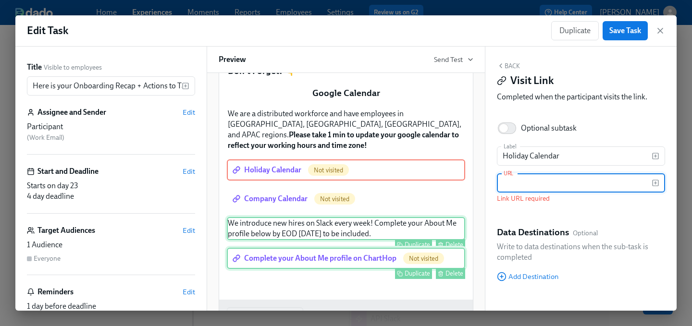
paste input "[URL][DOMAIN_NAME]"
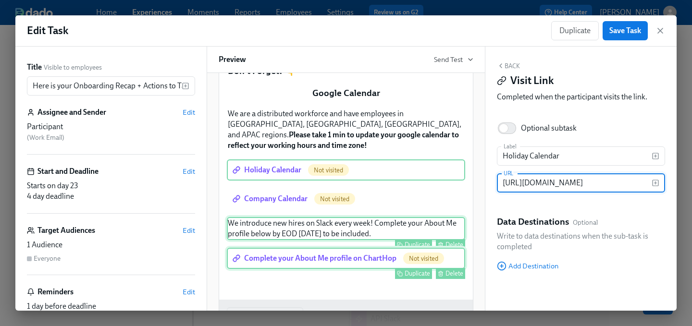
scroll to position [0, 487]
type input "[URL][DOMAIN_NAME]"
click at [513, 65] on button "Back" at bounding box center [508, 66] width 23 height 8
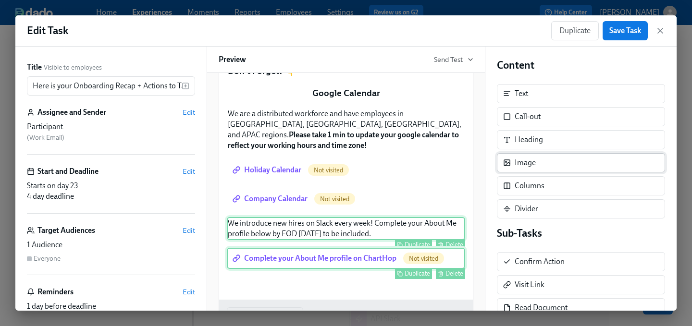
scroll to position [0, 0]
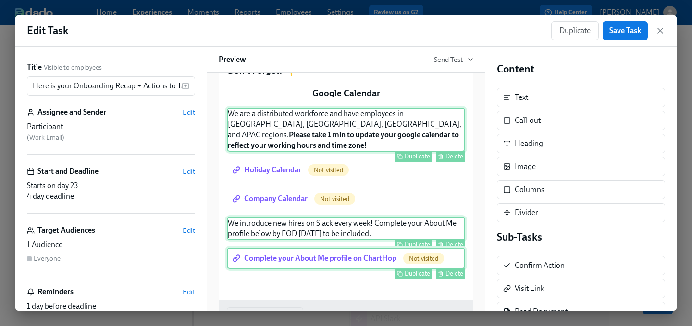
click at [361, 149] on div "We are a distributed workforce and have employees in [GEOGRAPHIC_DATA], [GEOGRA…" at bounding box center [346, 130] width 238 height 44
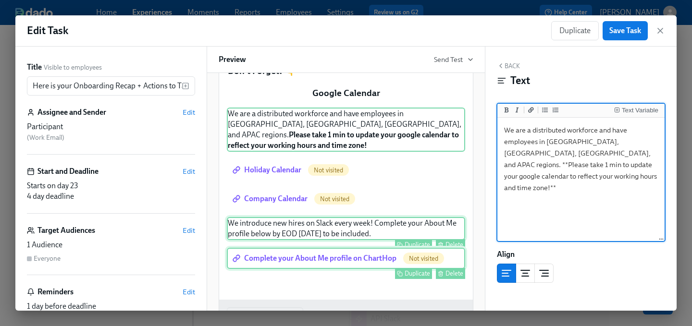
click at [570, 172] on textarea "We are a distributed workforce and have employees in [GEOGRAPHIC_DATA], [GEOGRA…" at bounding box center [581, 180] width 163 height 121
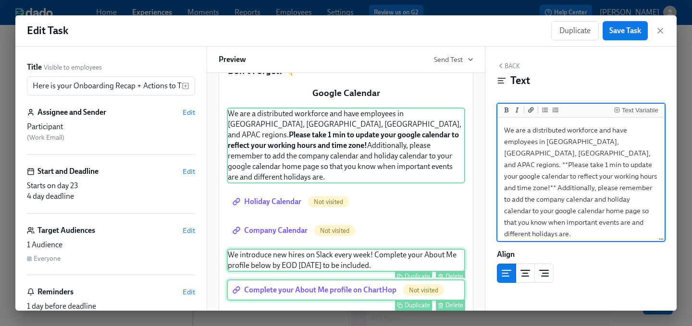
drag, startPoint x: 528, startPoint y: 225, endPoint x: 498, endPoint y: 128, distance: 101.7
click at [498, 128] on div "We are a distributed workforce and have employees in [GEOGRAPHIC_DATA], [GEOGRA…" at bounding box center [581, 180] width 167 height 125
paste textarea "with teammates across [GEOGRAPHIC_DATA], LATAM, EMEA, and APAC. Please take a m…"
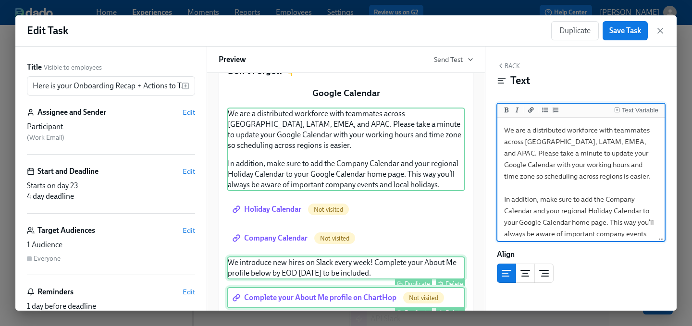
drag, startPoint x: 525, startPoint y: 143, endPoint x: 637, endPoint y: 147, distance: 112.1
click at [637, 147] on textarea "We are a distributed workforce with teammates across [GEOGRAPHIC_DATA], LATAM, …" at bounding box center [581, 188] width 163 height 137
click at [549, 144] on textarea "We are a distributed workforce with teammates across [GEOGRAPHIC_DATA], LATAM, …" at bounding box center [581, 188] width 163 height 137
drag, startPoint x: 506, startPoint y: 153, endPoint x: 639, endPoint y: 171, distance: 134.4
click at [639, 171] on textarea "We are a distributed workforce with teammates across [GEOGRAPHIC_DATA], LATAM, …" at bounding box center [581, 188] width 163 height 137
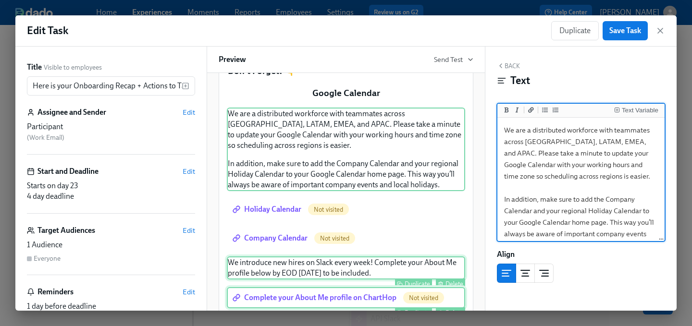
drag, startPoint x: 639, startPoint y: 171, endPoint x: 504, endPoint y: 155, distance: 136.6
click at [504, 155] on textarea "We are a distributed workforce with teammates across [GEOGRAPHIC_DATA], LATAM, …" at bounding box center [581, 188] width 163 height 137
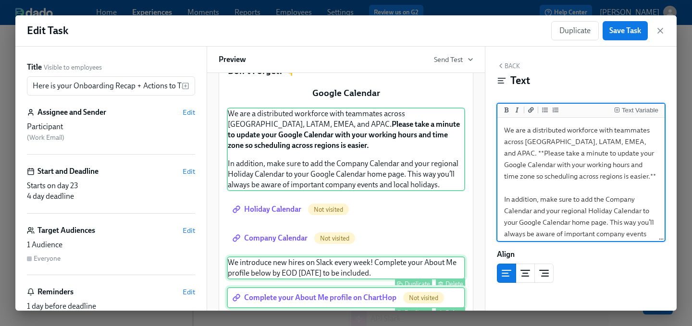
click at [545, 198] on textarea "We are a distributed workforce with teammates across [GEOGRAPHIC_DATA], LATAM, …" at bounding box center [581, 188] width 163 height 137
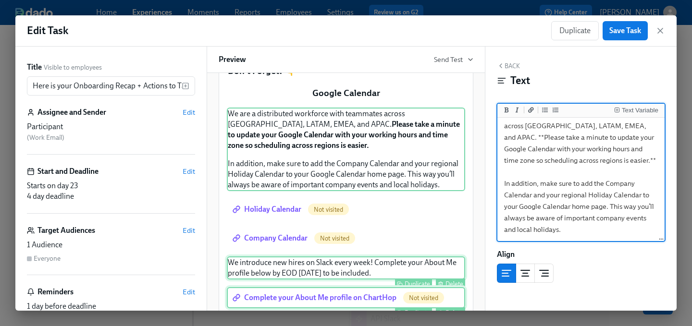
scroll to position [6, 0]
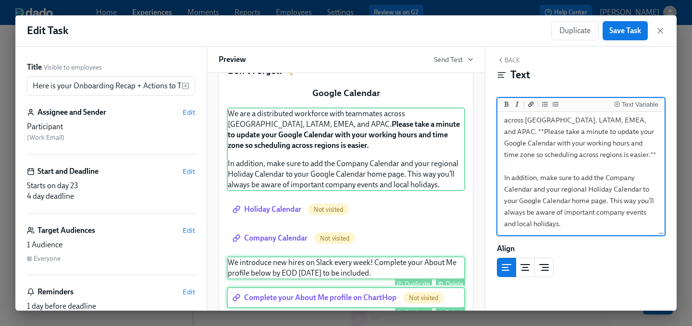
drag, startPoint x: 534, startPoint y: 225, endPoint x: 517, endPoint y: 225, distance: 16.8
click at [517, 225] on textarea "We are a distributed workforce with teammates across [GEOGRAPHIC_DATA], LATAM, …" at bounding box center [581, 166] width 163 height 137
click at [578, 225] on textarea "We are a distributed workforce with teammates across [GEOGRAPHIC_DATA], LATAM, …" at bounding box center [581, 166] width 163 height 137
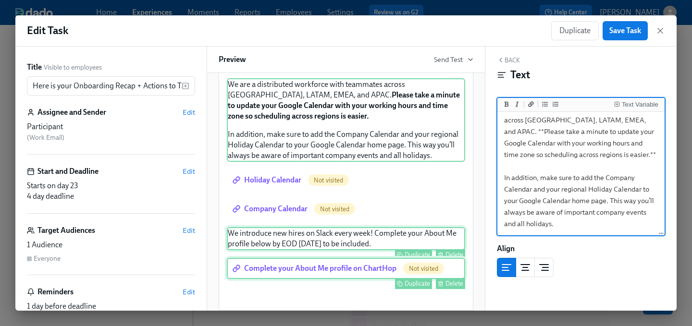
scroll to position [0, 0]
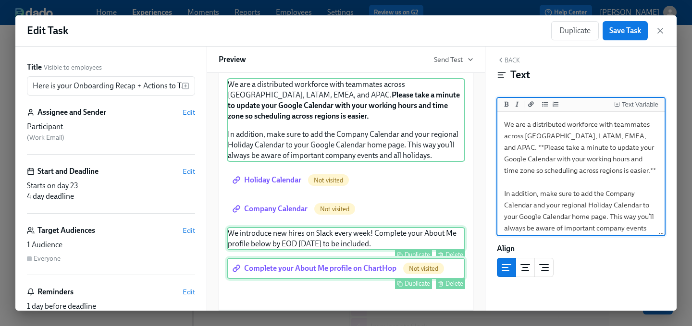
type textarea "We are a distributed workforce with teammates across [GEOGRAPHIC_DATA], LATAM, …"
click at [514, 60] on button "Back" at bounding box center [508, 60] width 23 height 8
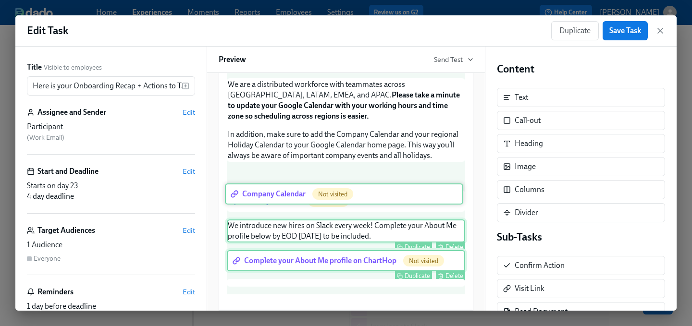
drag, startPoint x: 389, startPoint y: 228, endPoint x: 386, endPoint y: 198, distance: 30.9
click at [386, 198] on div "Hi Participant : First Name , [PERSON_NAME] again! 👋 At [GEOGRAPHIC_DATA], we v…" at bounding box center [346, 122] width 238 height 346
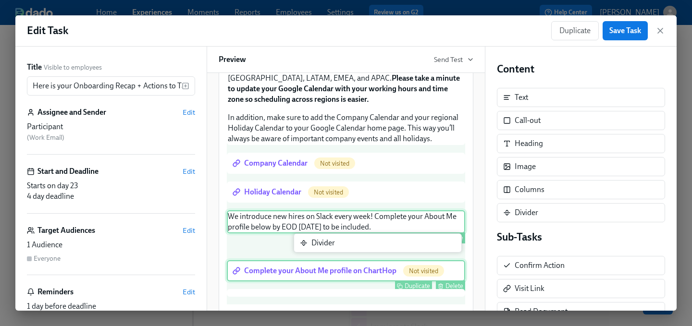
scroll to position [253, 0]
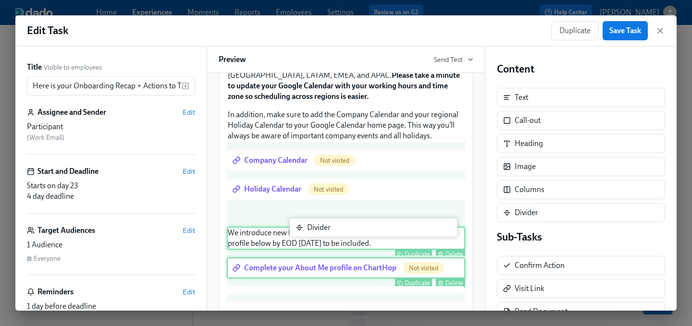
drag, startPoint x: 563, startPoint y: 215, endPoint x: 350, endPoint y: 232, distance: 213.6
click at [350, 232] on div "Title Visible to employees Here is your Onboarding Recap + Actions to Take! ​ A…" at bounding box center [346, 179] width 662 height 264
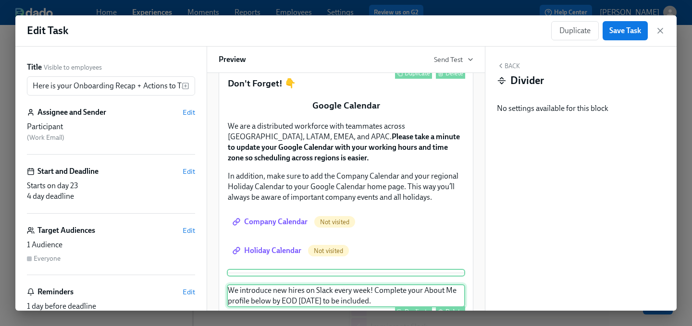
scroll to position [189, 0]
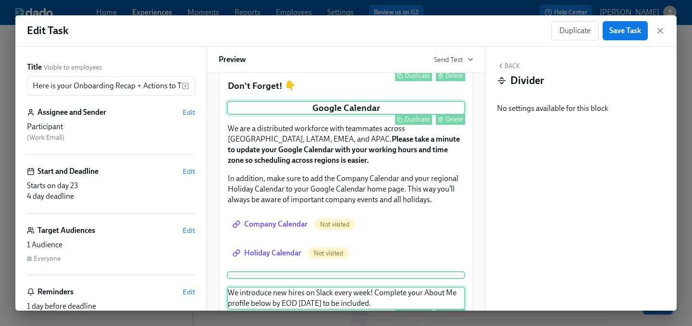
click at [390, 115] on div "Google Calendar Duplicate Delete" at bounding box center [346, 108] width 238 height 14
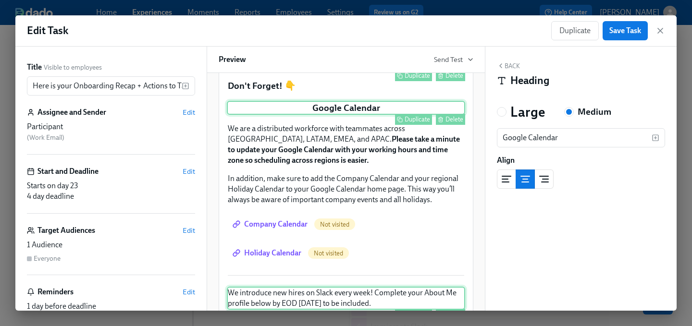
click at [451, 123] on div "Delete" at bounding box center [455, 119] width 18 height 7
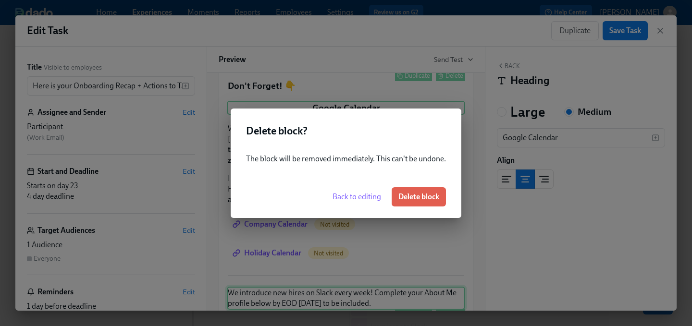
click at [423, 187] on div "Back to editing Delete block" at bounding box center [346, 197] width 231 height 42
click at [422, 198] on span "Delete block" at bounding box center [419, 197] width 41 height 10
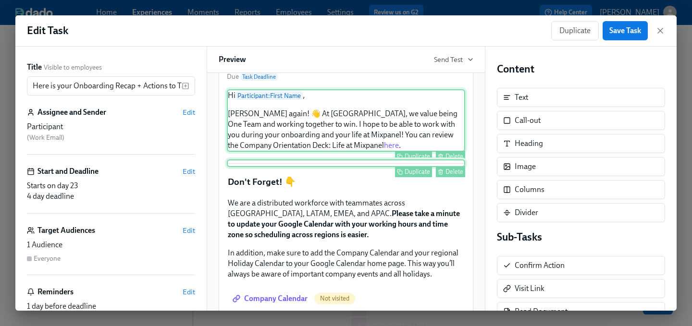
scroll to position [105, 0]
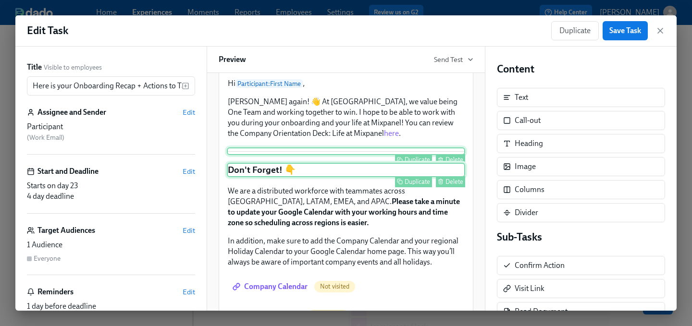
click at [332, 177] on div "Don't Forget! 👇 Duplicate Delete" at bounding box center [346, 170] width 238 height 14
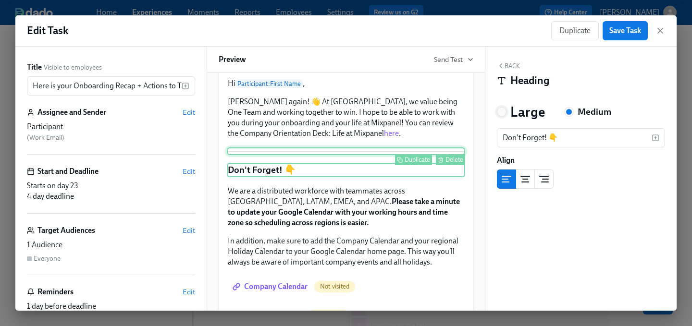
click at [498, 113] on input "Large" at bounding box center [502, 112] width 9 height 9
radio input "true"
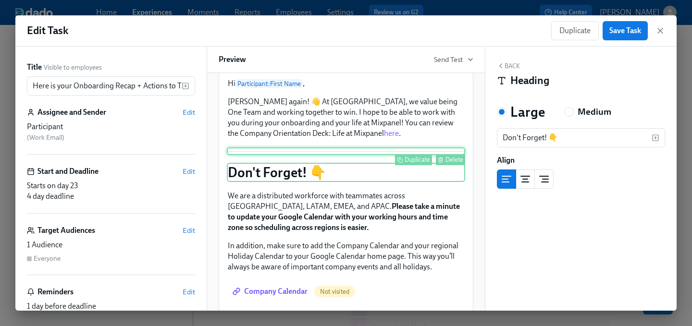
click at [509, 66] on button "Back" at bounding box center [508, 66] width 23 height 8
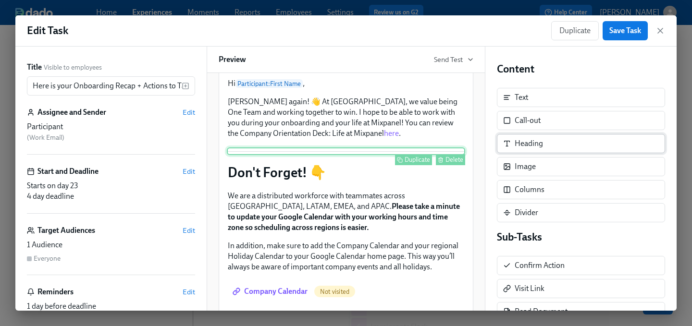
click at [545, 148] on div "Heading" at bounding box center [581, 143] width 168 height 19
click at [532, 142] on div "Heading" at bounding box center [529, 143] width 28 height 11
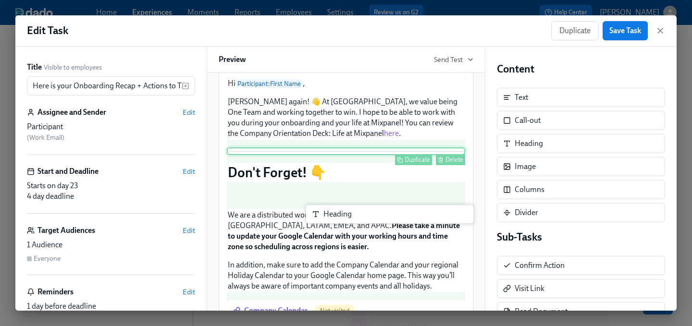
drag, startPoint x: 533, startPoint y: 143, endPoint x: 335, endPoint y: 212, distance: 209.7
click at [335, 212] on div "Title Visible to employees Here is your Onboarding Recap + Actions to Take! ​ A…" at bounding box center [346, 179] width 662 height 264
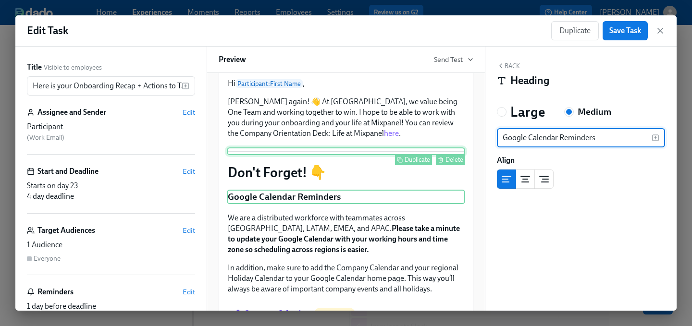
drag, startPoint x: 601, startPoint y: 138, endPoint x: 561, endPoint y: 137, distance: 39.9
click at [561, 137] on input "Google Calendar Reminders" at bounding box center [574, 137] width 155 height 19
type input "Google Calendar To Dos"
click at [504, 65] on icon "button" at bounding box center [501, 66] width 8 height 8
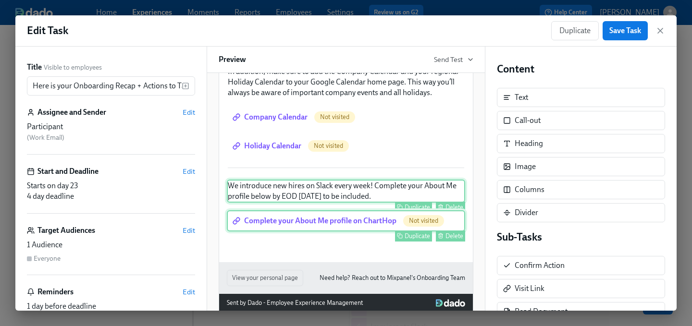
scroll to position [302, 0]
click at [560, 150] on div "Heading" at bounding box center [581, 143] width 168 height 19
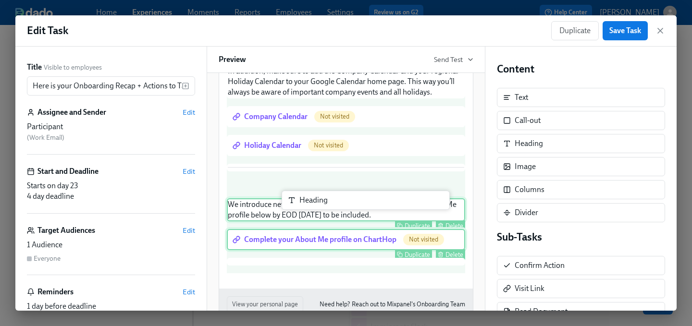
drag, startPoint x: 560, startPoint y: 150, endPoint x: 341, endPoint y: 207, distance: 226.5
click at [341, 207] on div "Title Visible to employees Here is your Onboarding Recap + Actions to Take! ​ A…" at bounding box center [346, 179] width 662 height 264
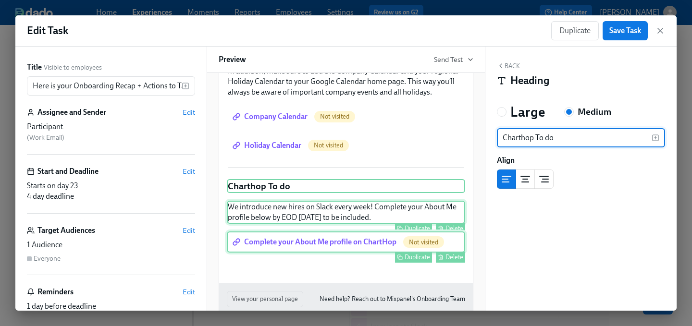
type input "Charthop To dos"
click at [320, 224] on div "We introduce new hires on Slack every week! Complete your About Me profile belo…" at bounding box center [346, 212] width 238 height 23
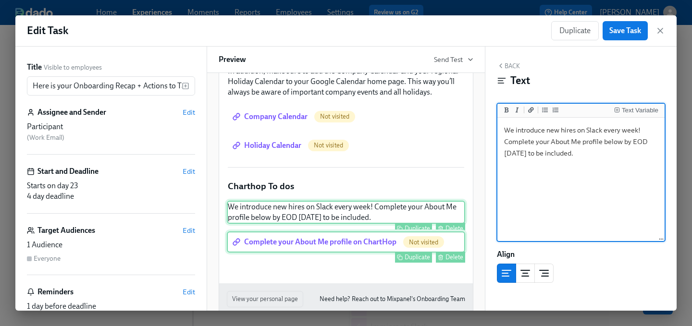
click at [389, 224] on div "We introduce new hires on Slack every week! Complete your About Me profile belo…" at bounding box center [346, 212] width 238 height 23
drag, startPoint x: 604, startPoint y: 154, endPoint x: 495, endPoint y: 131, distance: 112.0
click at [495, 131] on div "Back Text Text Variable We introduce new hires on Slack every week! Complete yo…" at bounding box center [581, 179] width 191 height 264
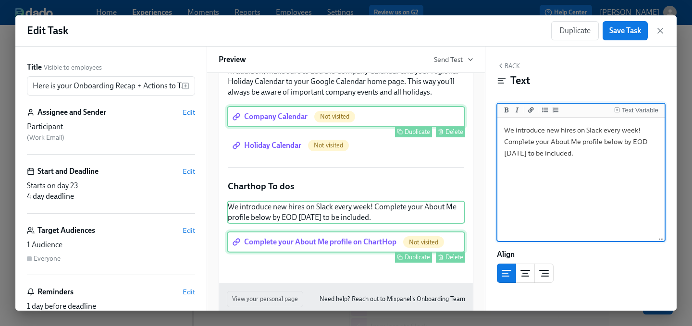
paste textarea "welcome new hires on Slack every week! 🎉 To be included in the announcement, pl…"
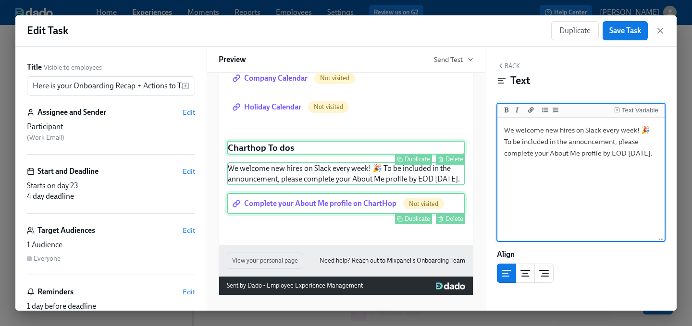
scroll to position [277, 0]
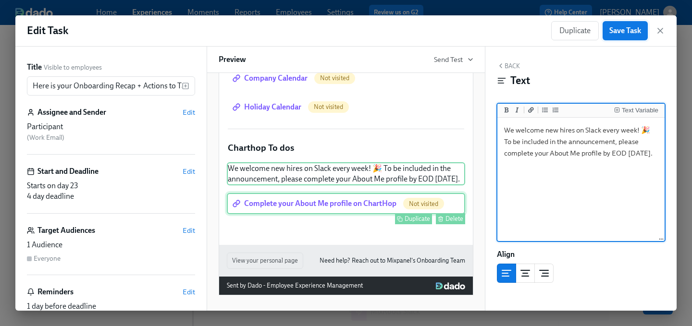
type textarea "We welcome new hires on Slack every week! 🎉 To be included in the announcement,…"
click at [625, 28] on span "Save Task" at bounding box center [626, 31] width 32 height 10
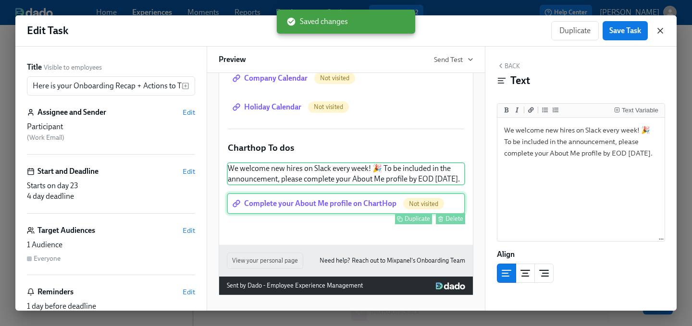
click at [661, 29] on icon "button" at bounding box center [660, 30] width 5 height 5
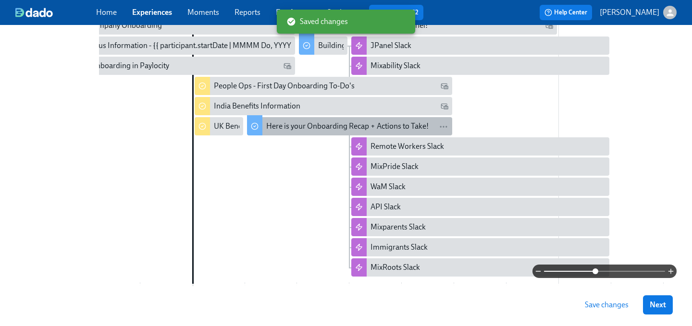
scroll to position [332, 0]
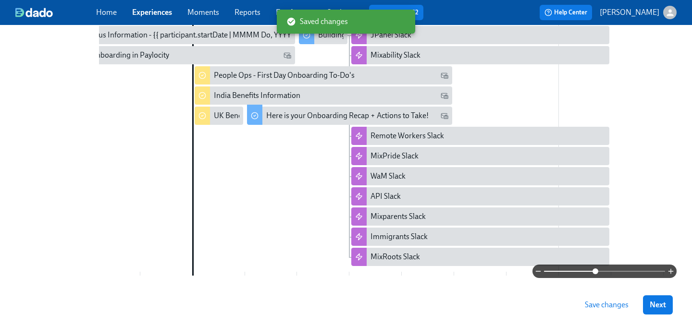
click at [603, 307] on span "Save changes" at bounding box center [607, 306] width 44 height 10
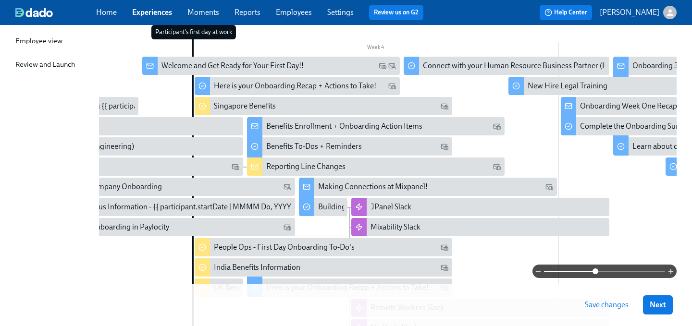
scroll to position [0, 0]
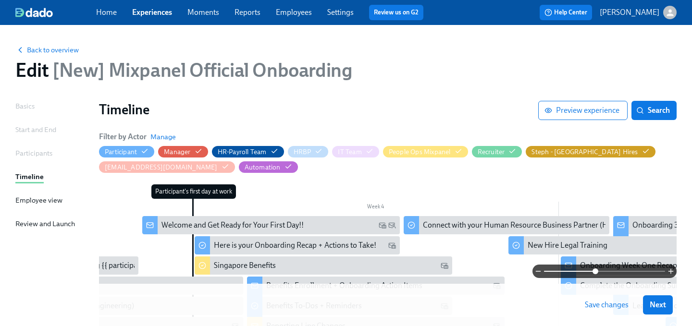
click at [602, 304] on span "Save changes" at bounding box center [607, 306] width 44 height 10
